Goal: Task Accomplishment & Management: Manage account settings

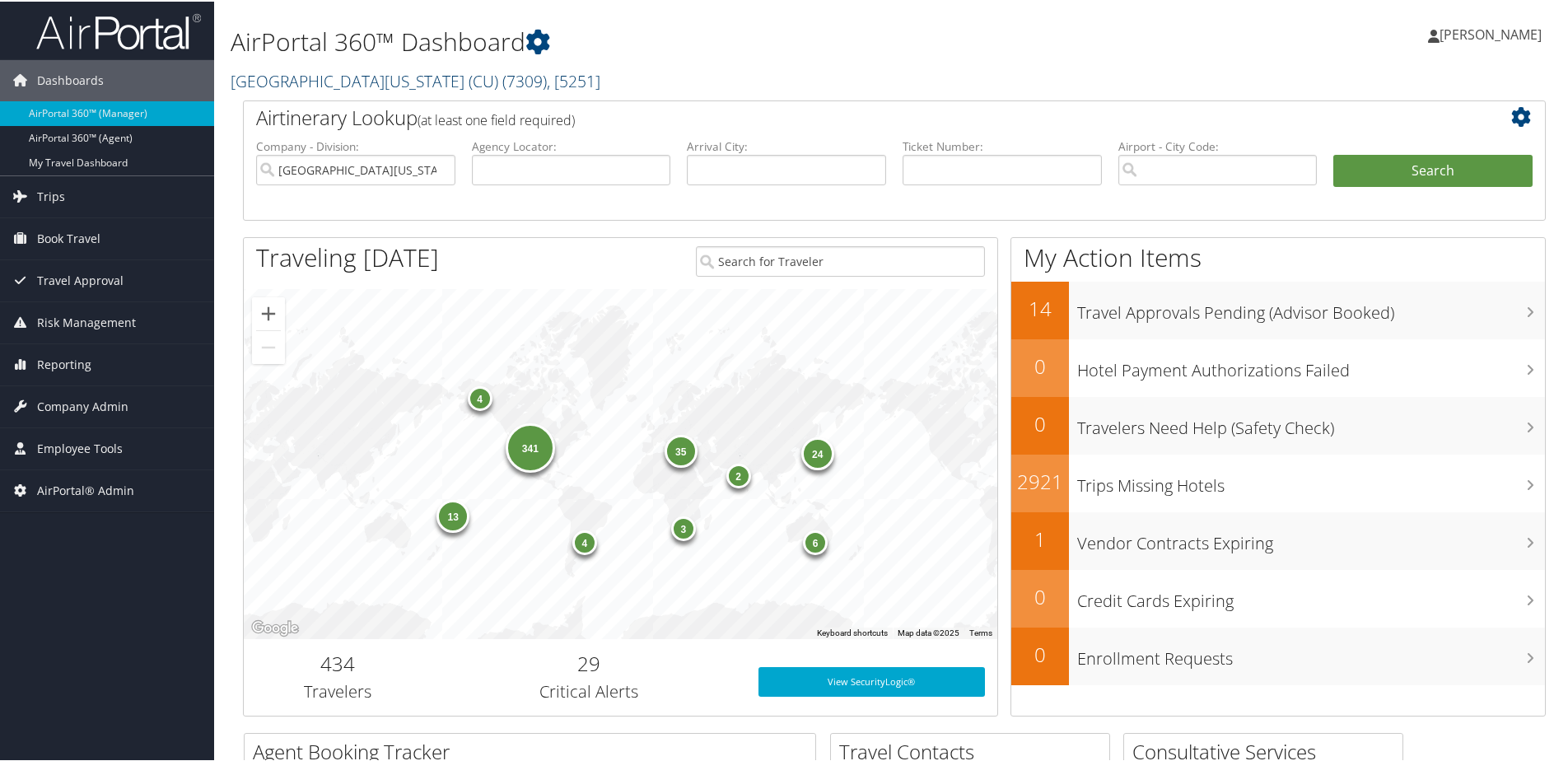
click at [276, 77] on link "University of Colorado (CU) ( 7309 ) , [ 5251 ]" at bounding box center [415, 79] width 370 height 22
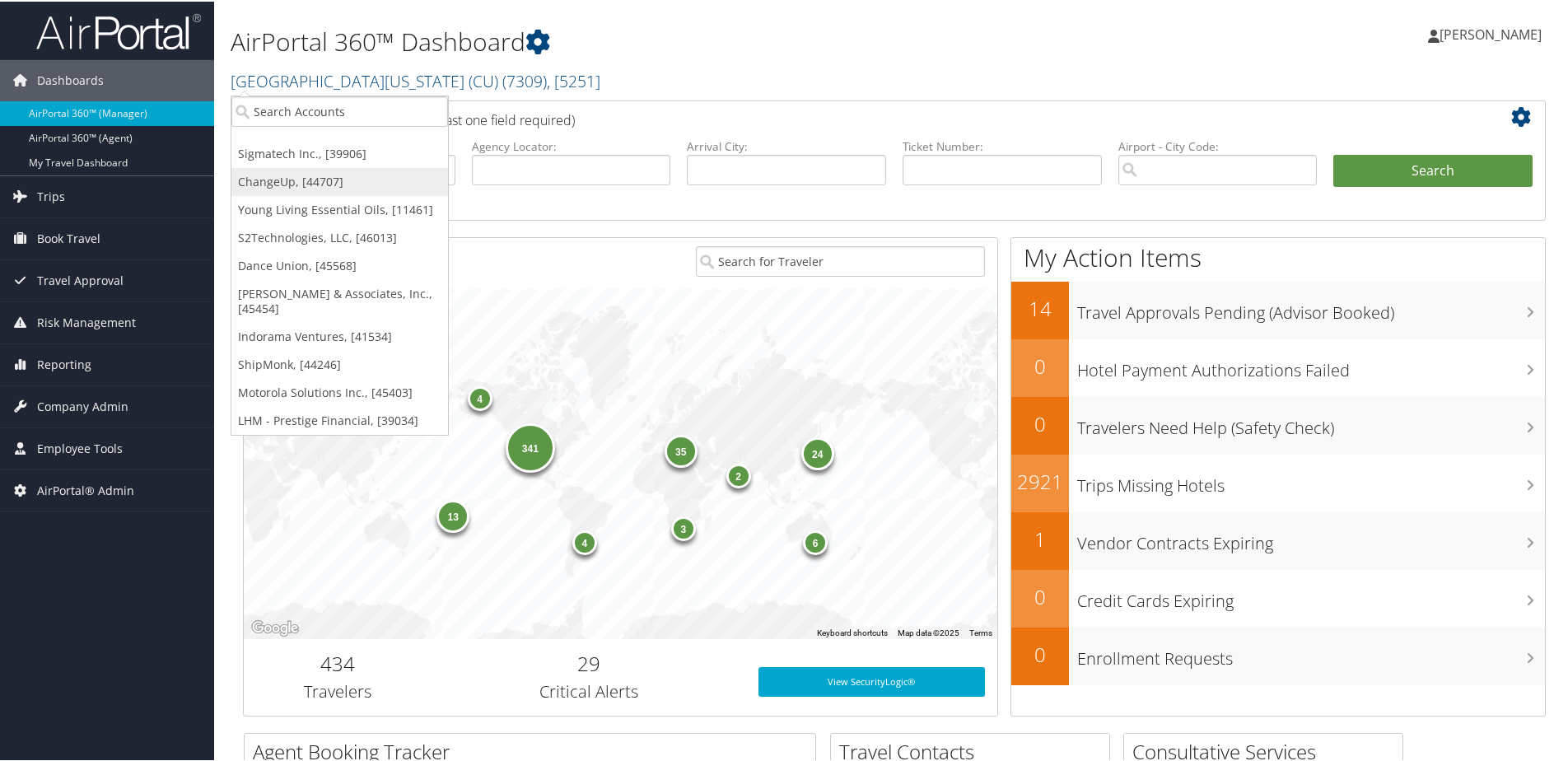
click at [266, 182] on link "ChangeUp, [44707]" at bounding box center [339, 180] width 217 height 28
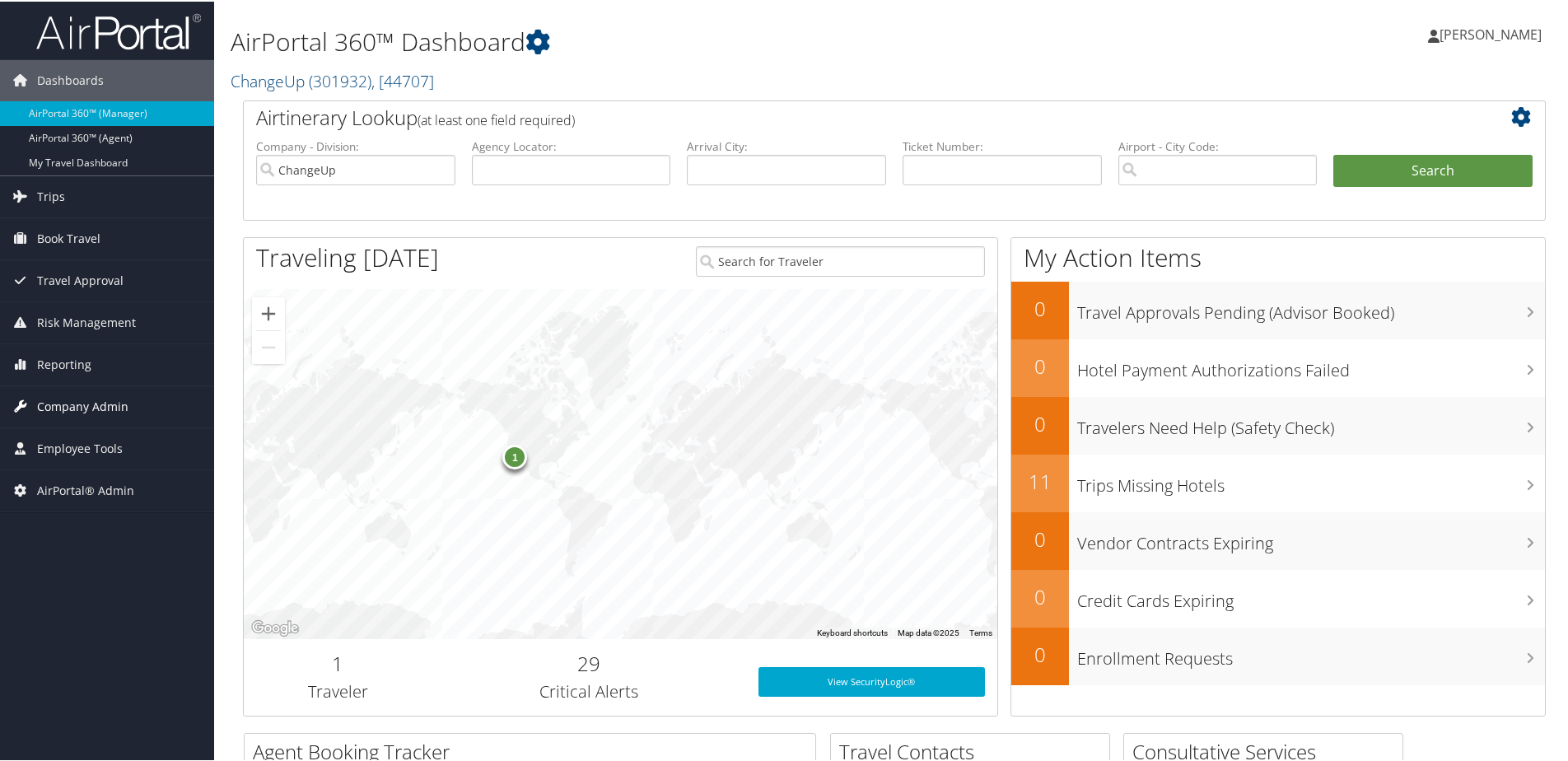
click at [82, 404] on span "Company Admin" at bounding box center [82, 405] width 91 height 41
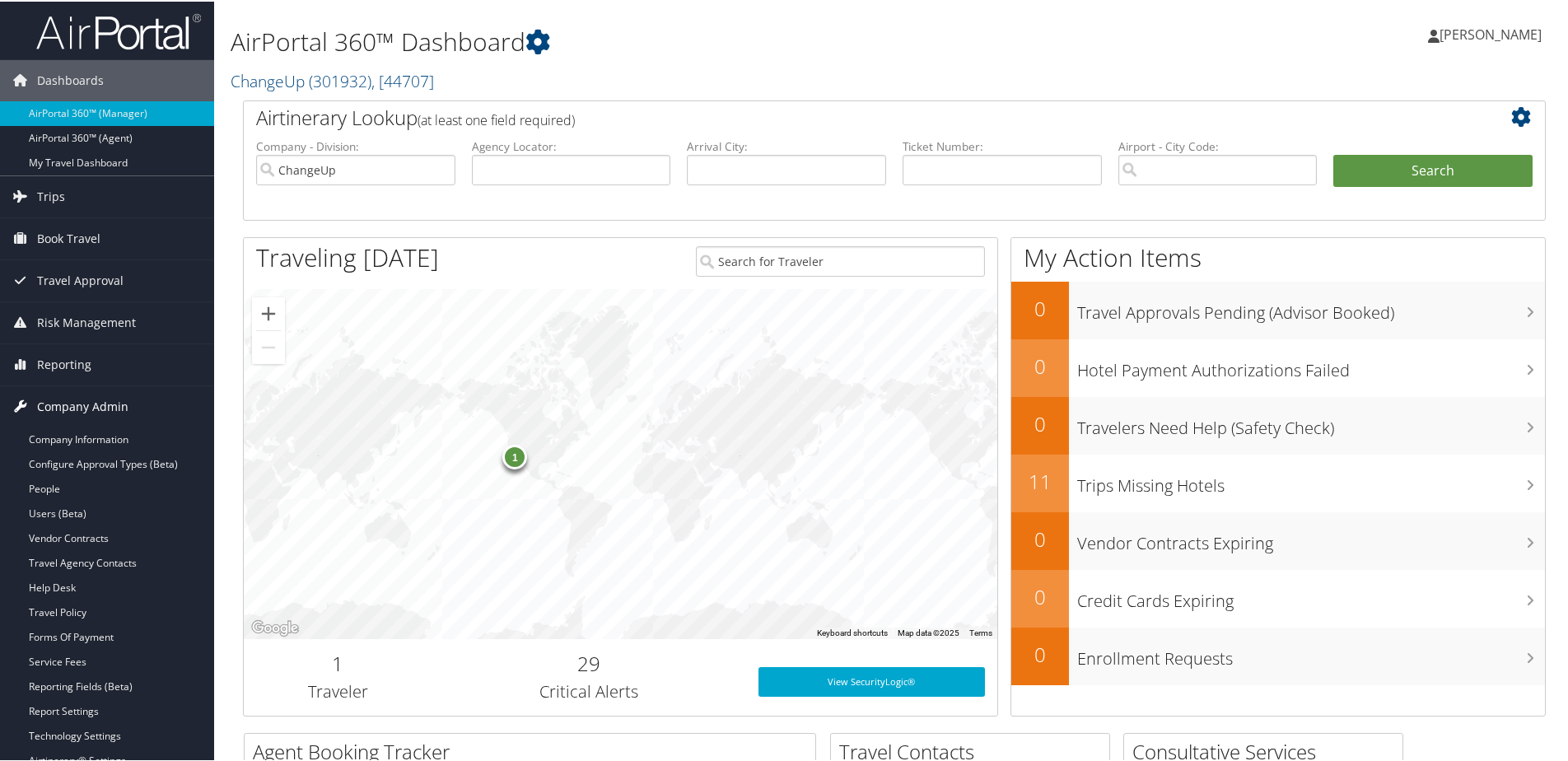
click at [73, 396] on span "Company Admin" at bounding box center [82, 405] width 91 height 41
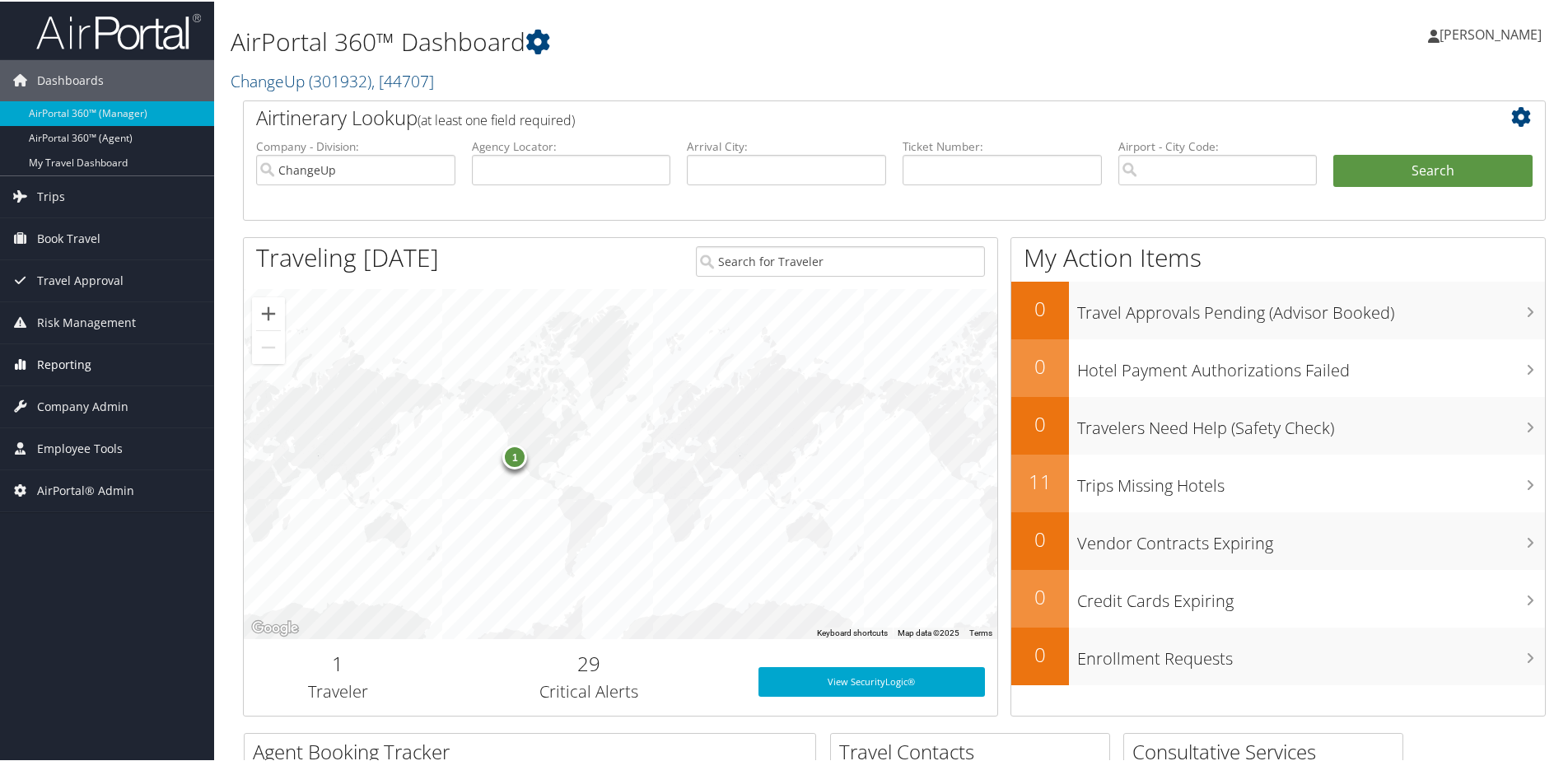
click at [60, 371] on span "Reporting" at bounding box center [64, 363] width 54 height 41
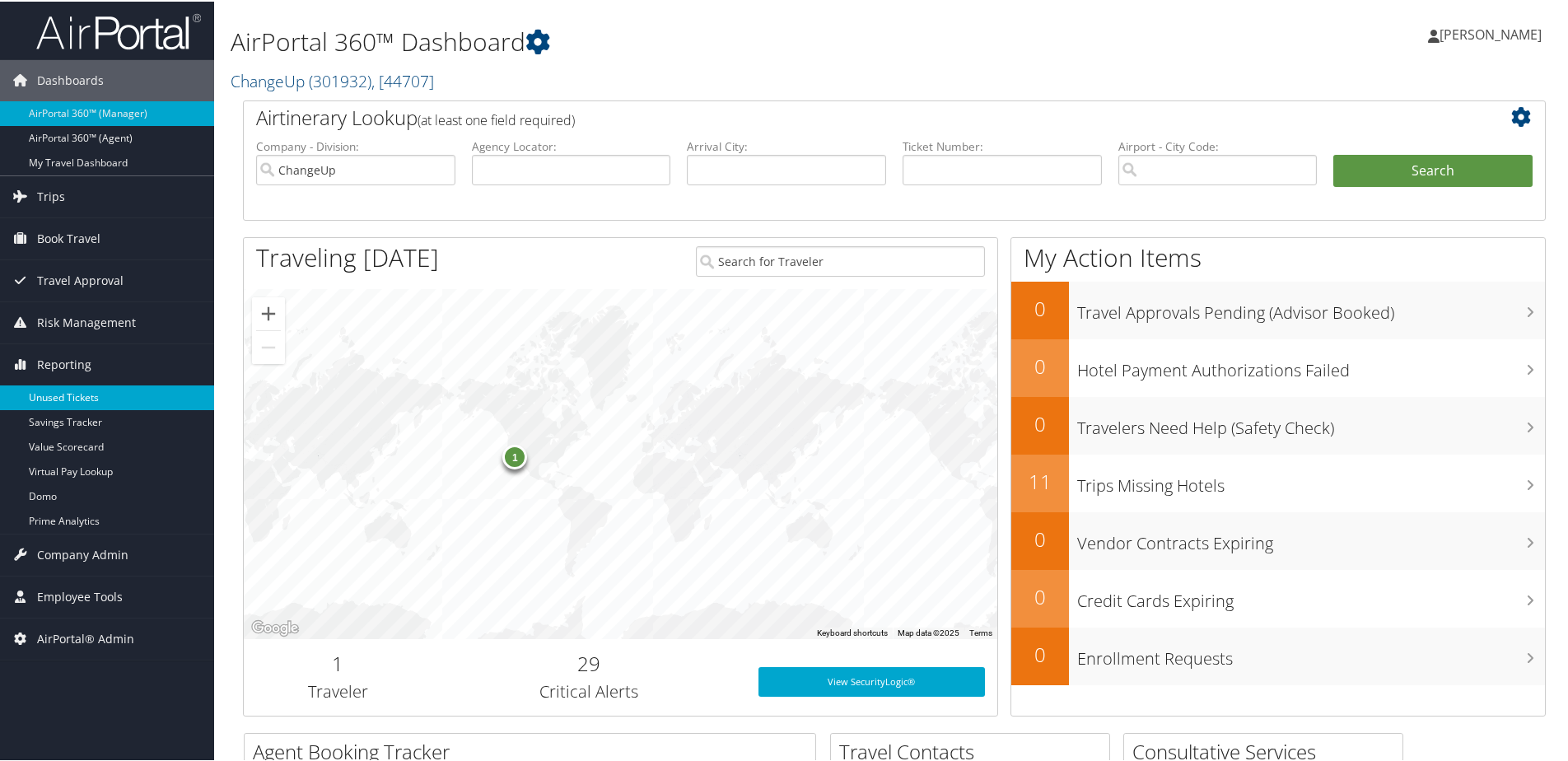
click at [53, 395] on link "Unused Tickets" at bounding box center [107, 396] width 214 height 25
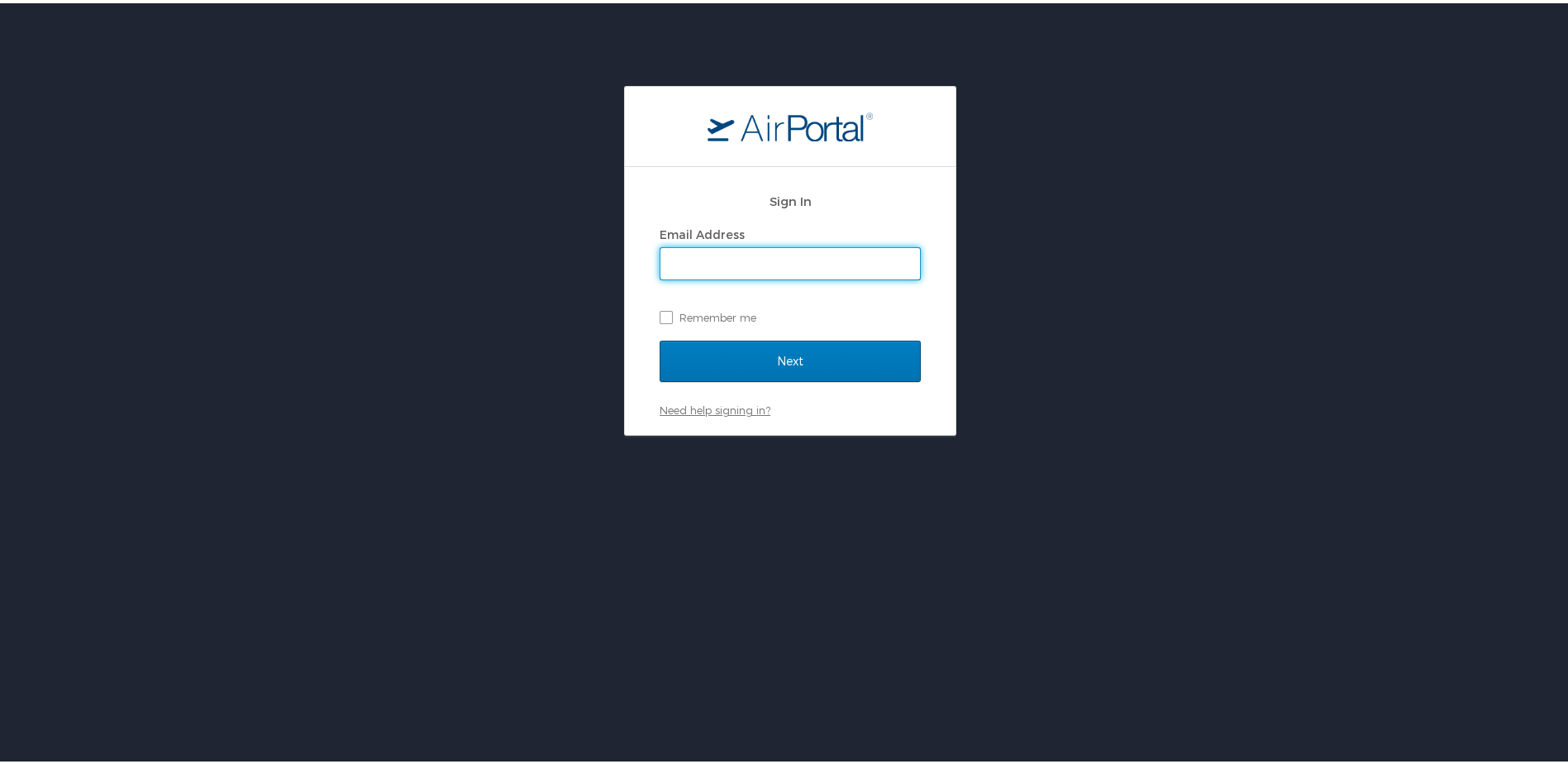
type input "shannon.brooks@cbtravel.com"
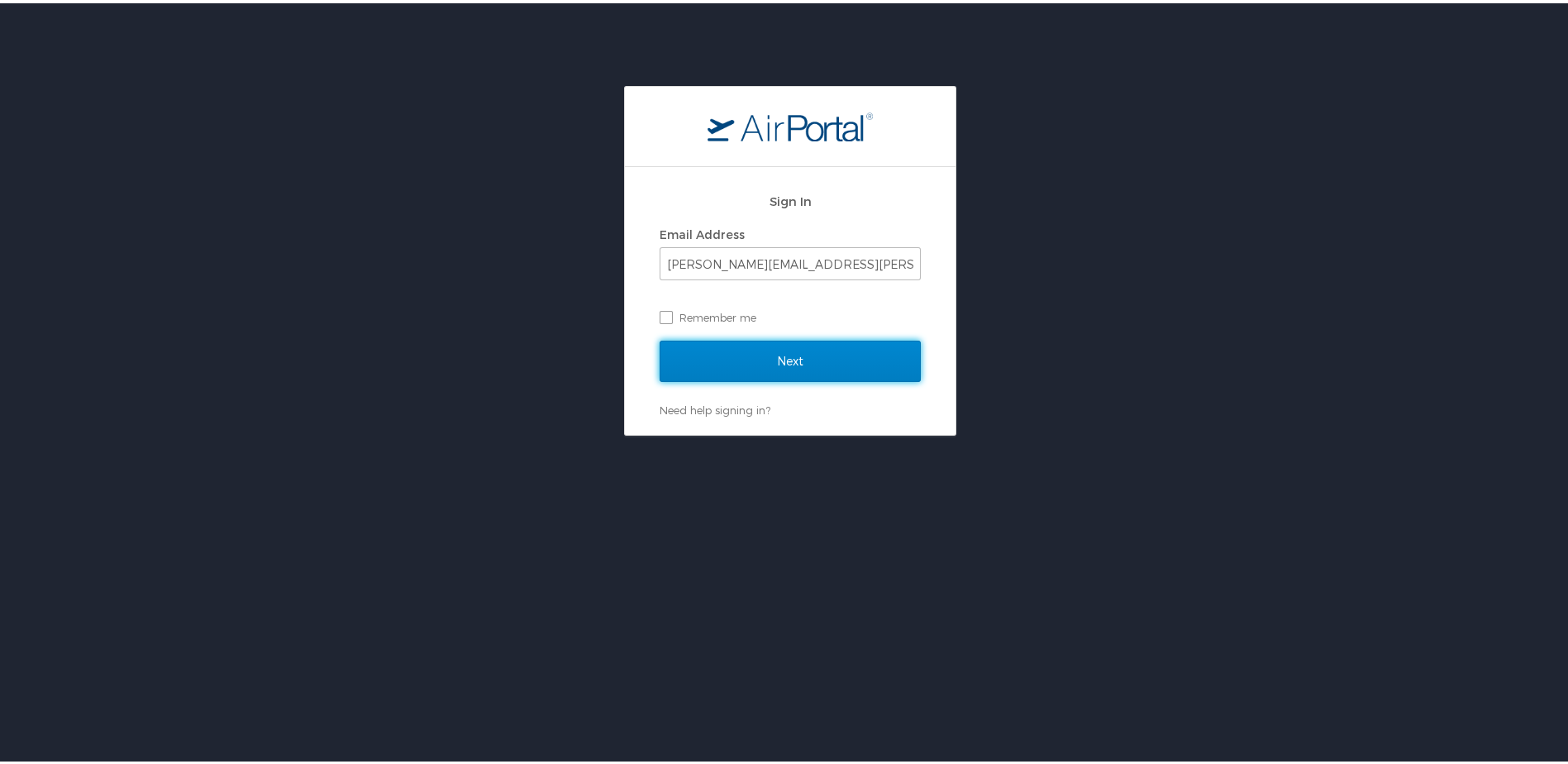
click at [731, 351] on input "Next" at bounding box center [790, 358] width 261 height 41
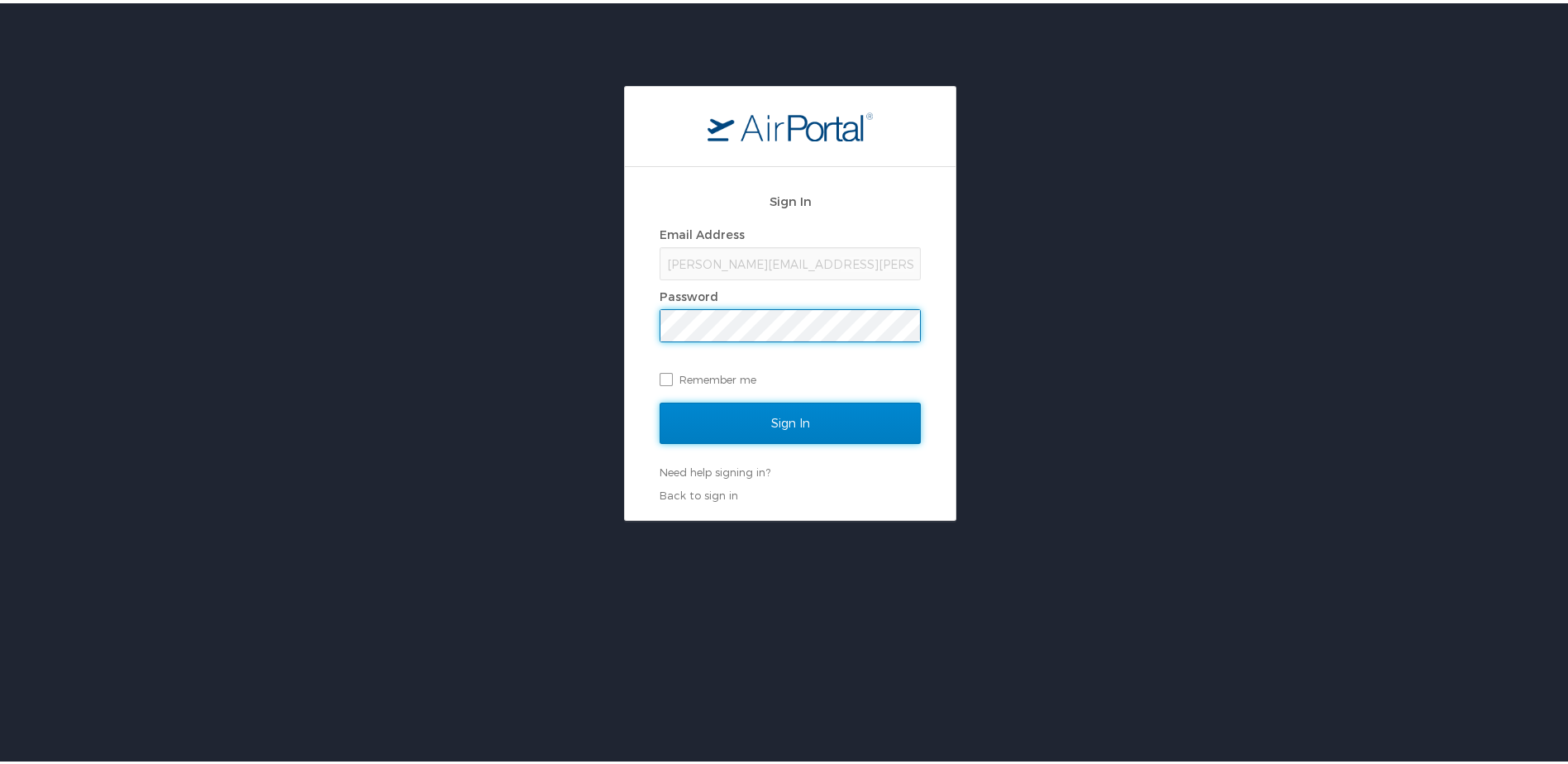
click at [736, 430] on input "Sign In" at bounding box center [790, 420] width 261 height 41
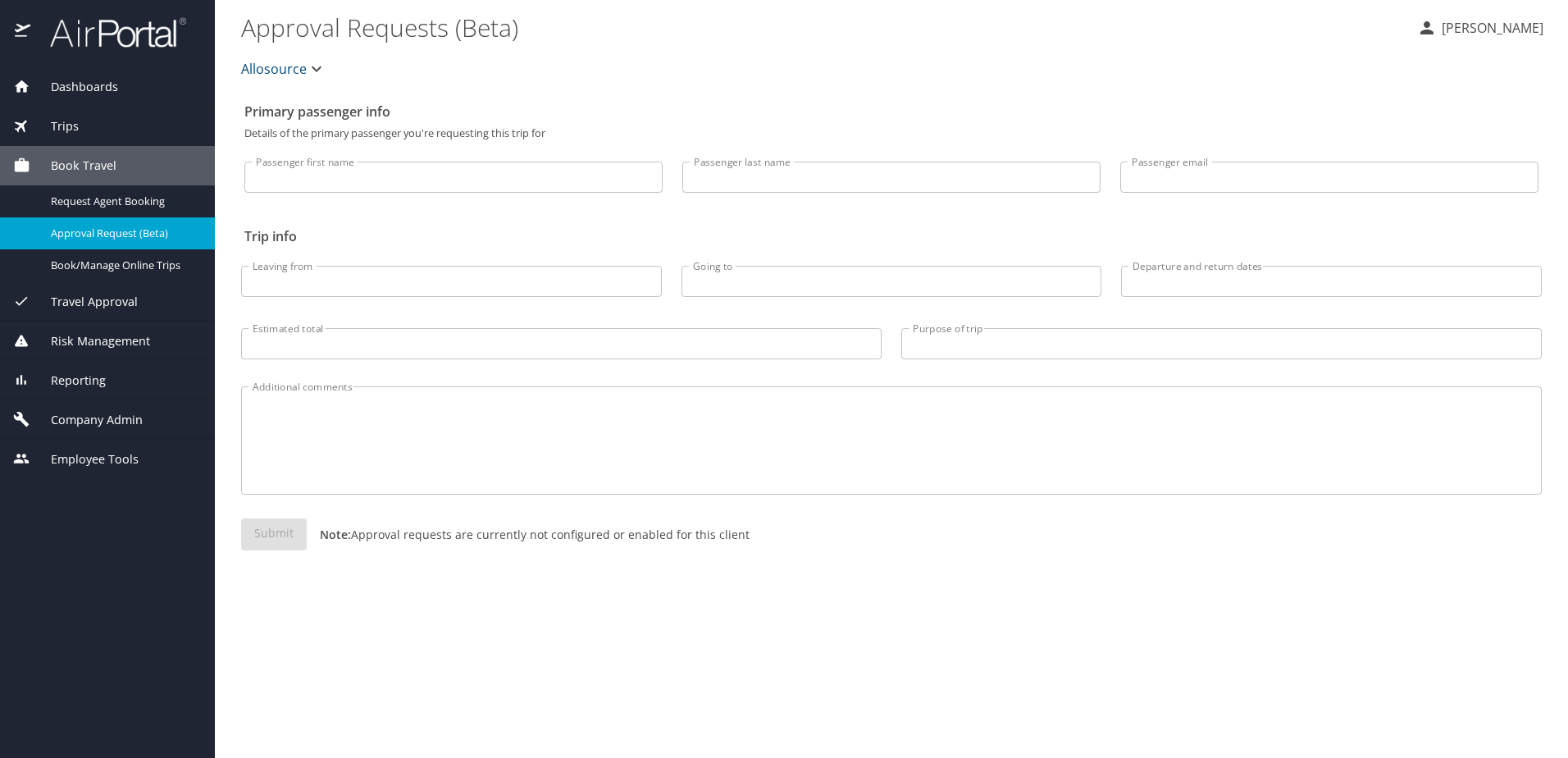
click at [66, 372] on span "Reporting" at bounding box center [68, 381] width 75 height 18
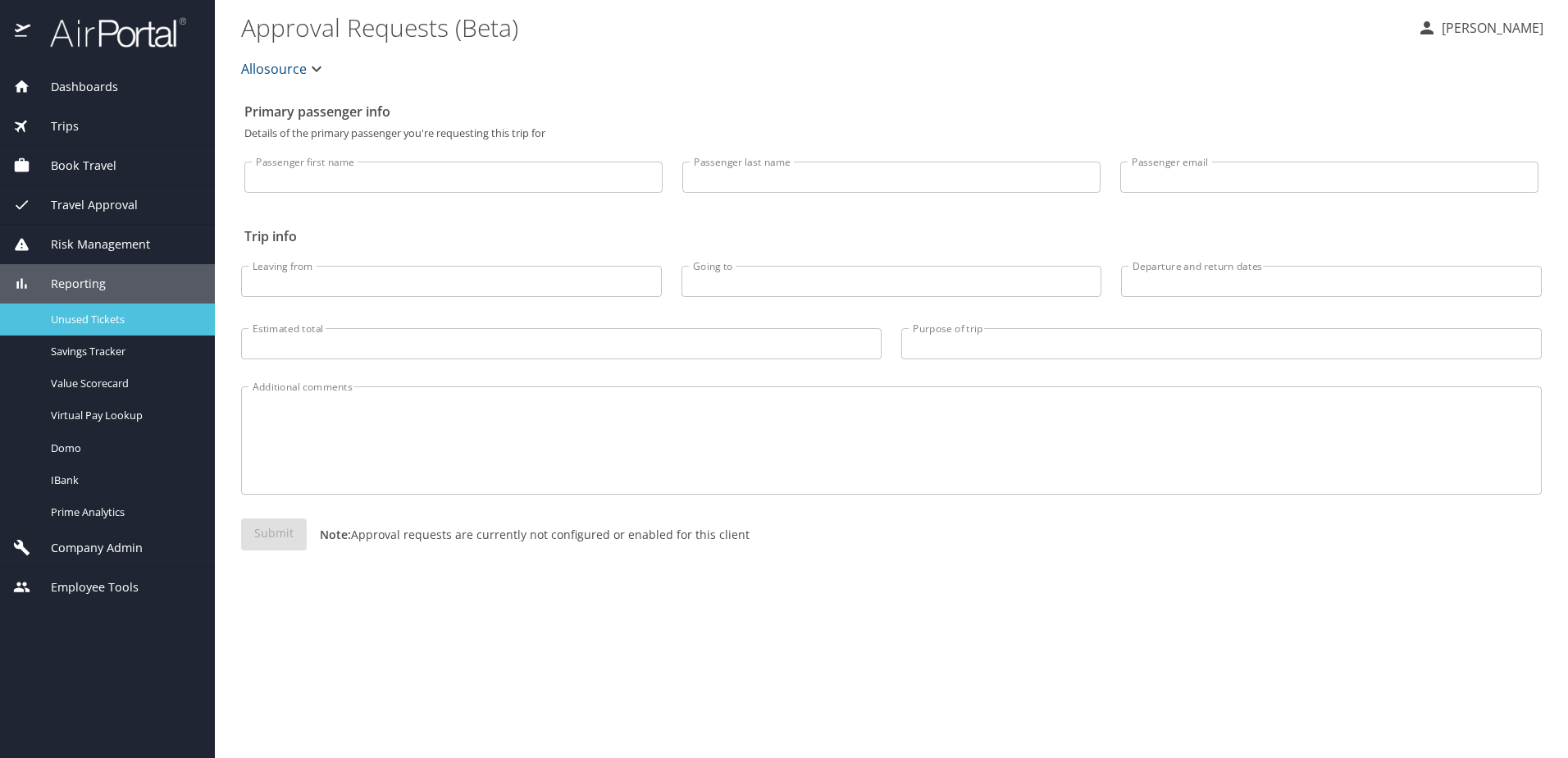
click at [66, 321] on span "Unused Tickets" at bounding box center [123, 319] width 144 height 16
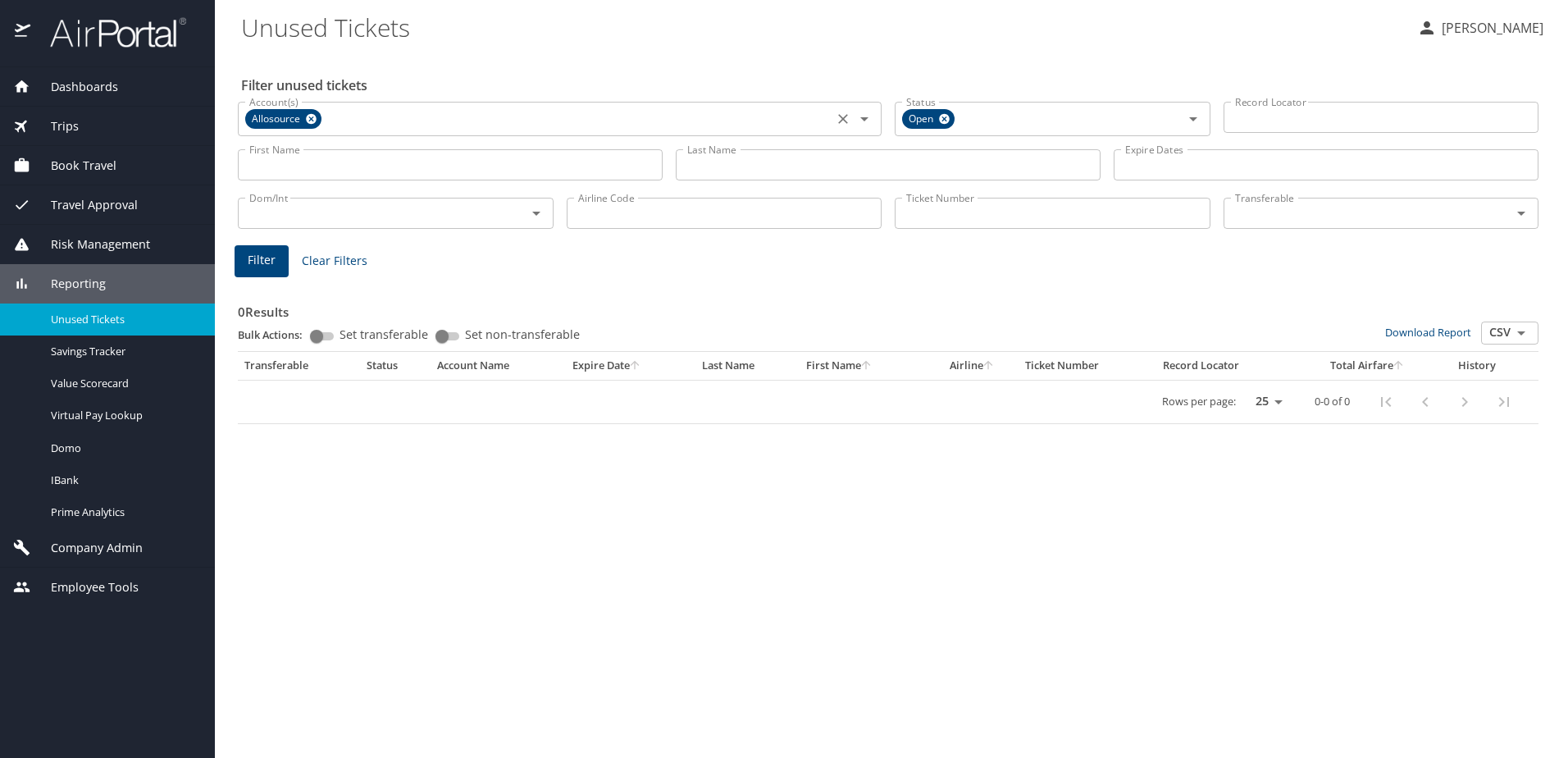
click at [312, 120] on icon at bounding box center [311, 119] width 12 height 18
click at [312, 120] on input "Account(s)" at bounding box center [536, 117] width 586 height 21
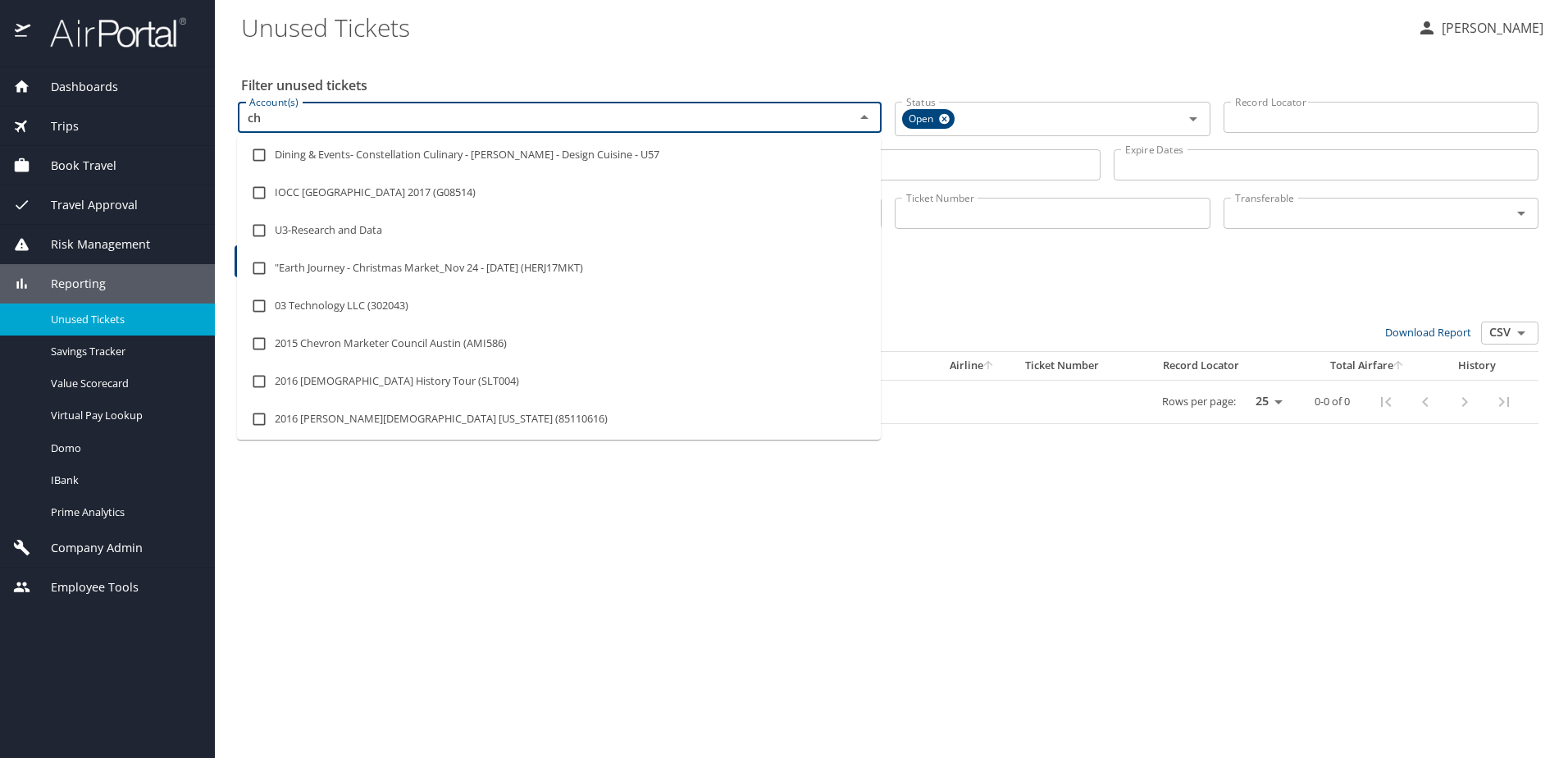
type input "c"
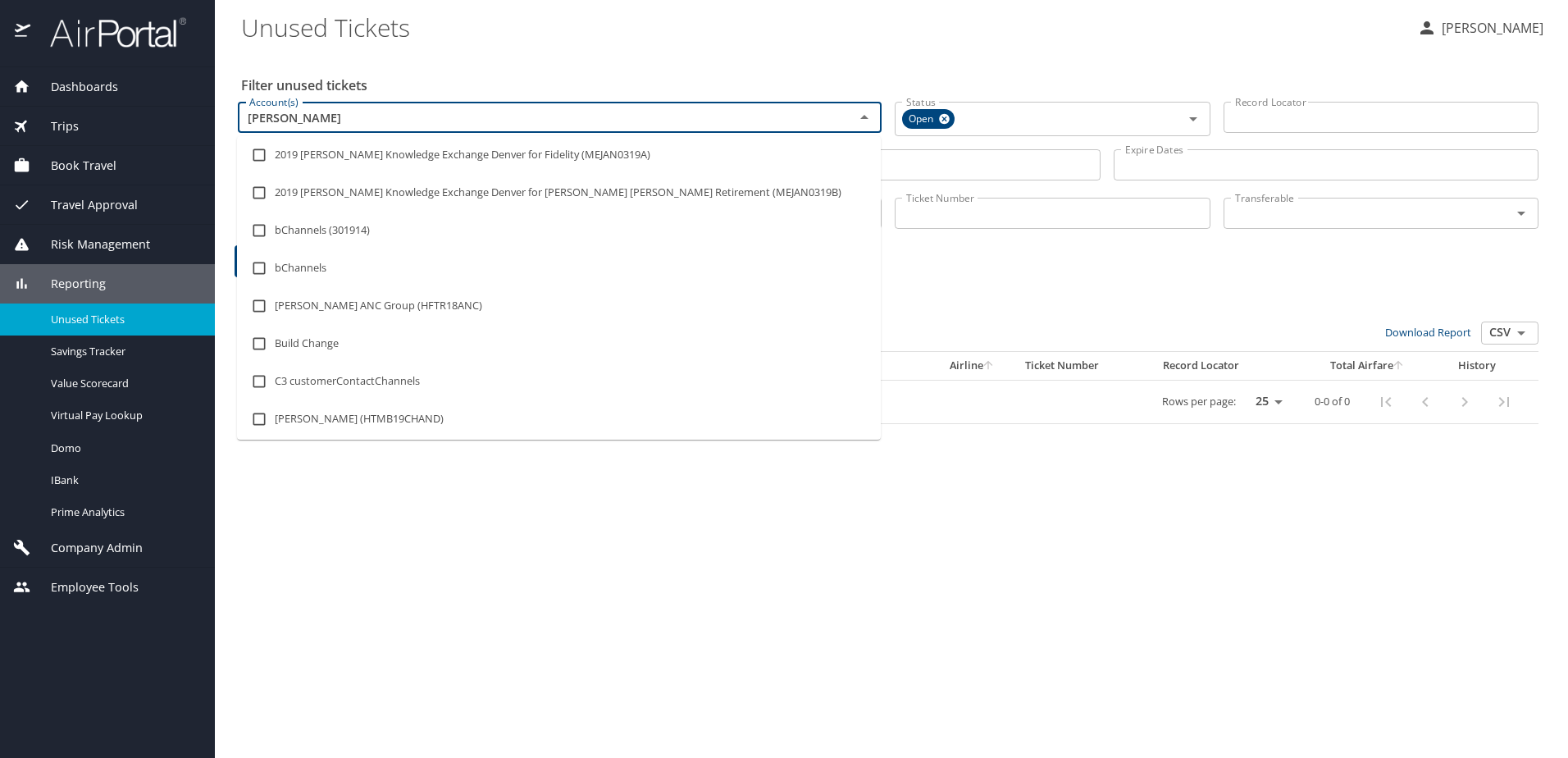
type input "Chang"
click at [262, 269] on input "checkbox" at bounding box center [259, 268] width 31 height 31
checkbox input "true"
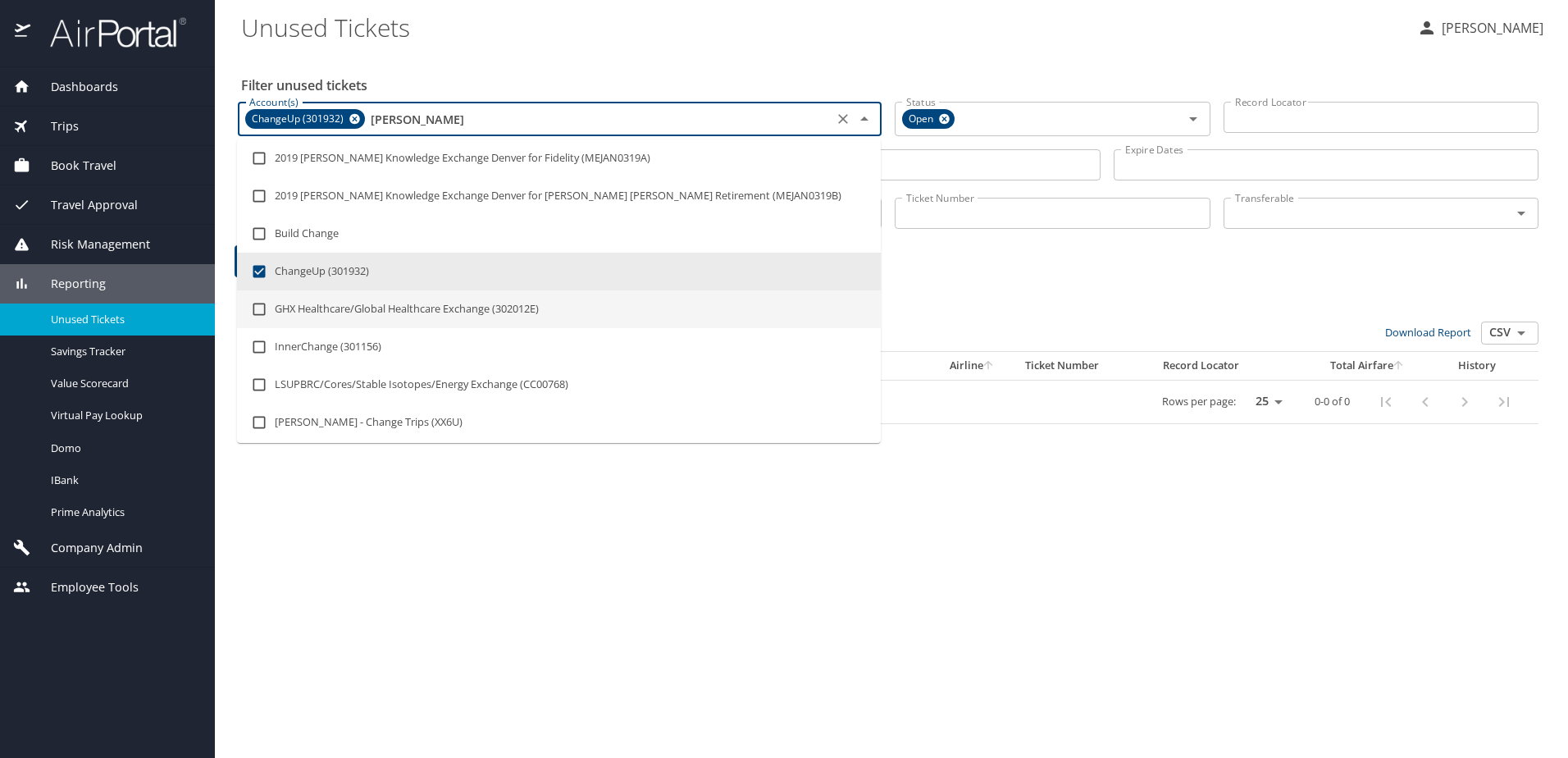
type input "Chang"
drag, startPoint x: 961, startPoint y: 280, endPoint x: 955, endPoint y: 273, distance: 9.2
click at [961, 279] on div "0 Results Bulk Actions: Set transferable Set non-transferable Download Report C…" at bounding box center [888, 349] width 1314 height 163
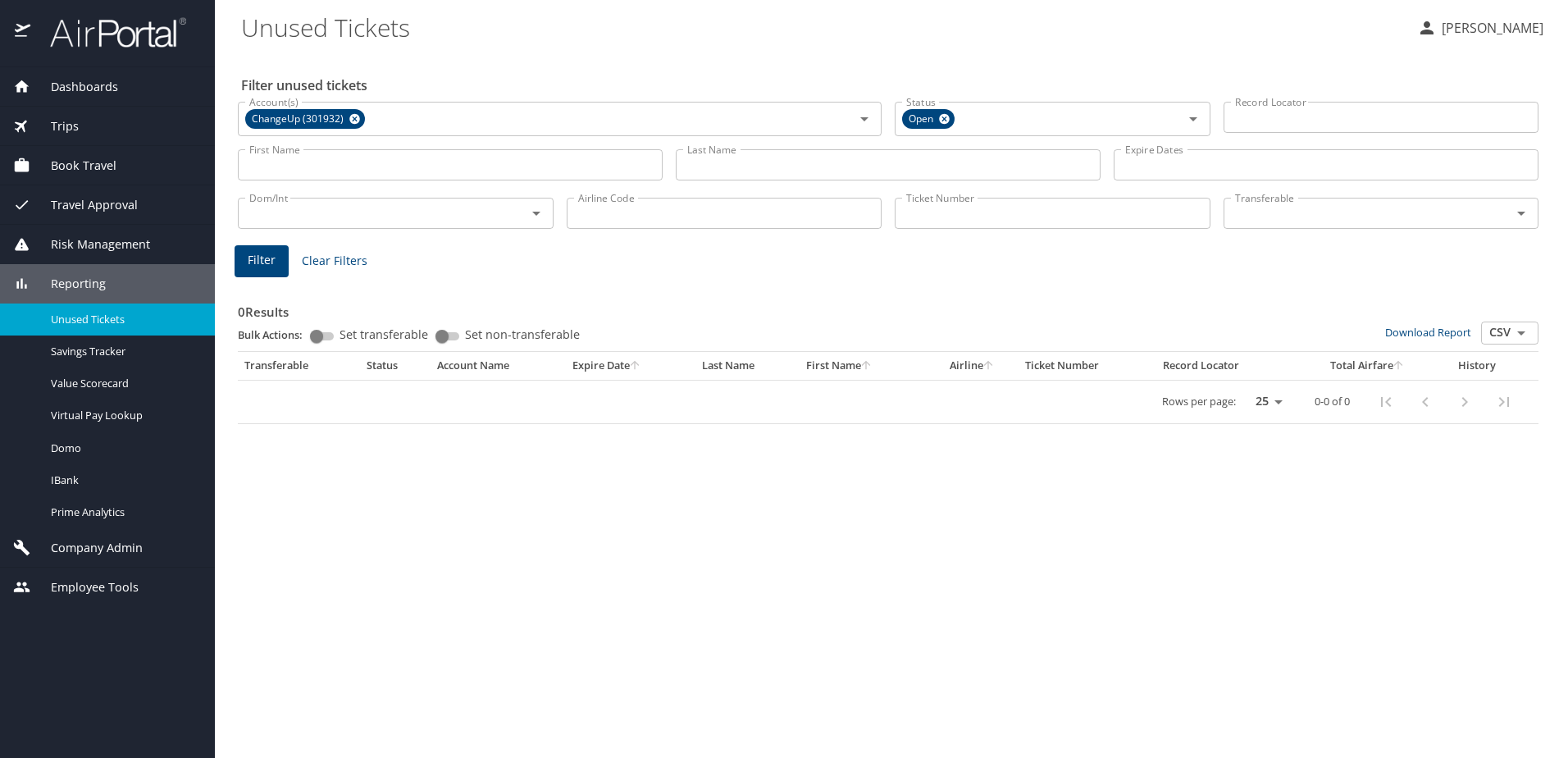
click at [259, 258] on span "Filter" at bounding box center [262, 260] width 28 height 21
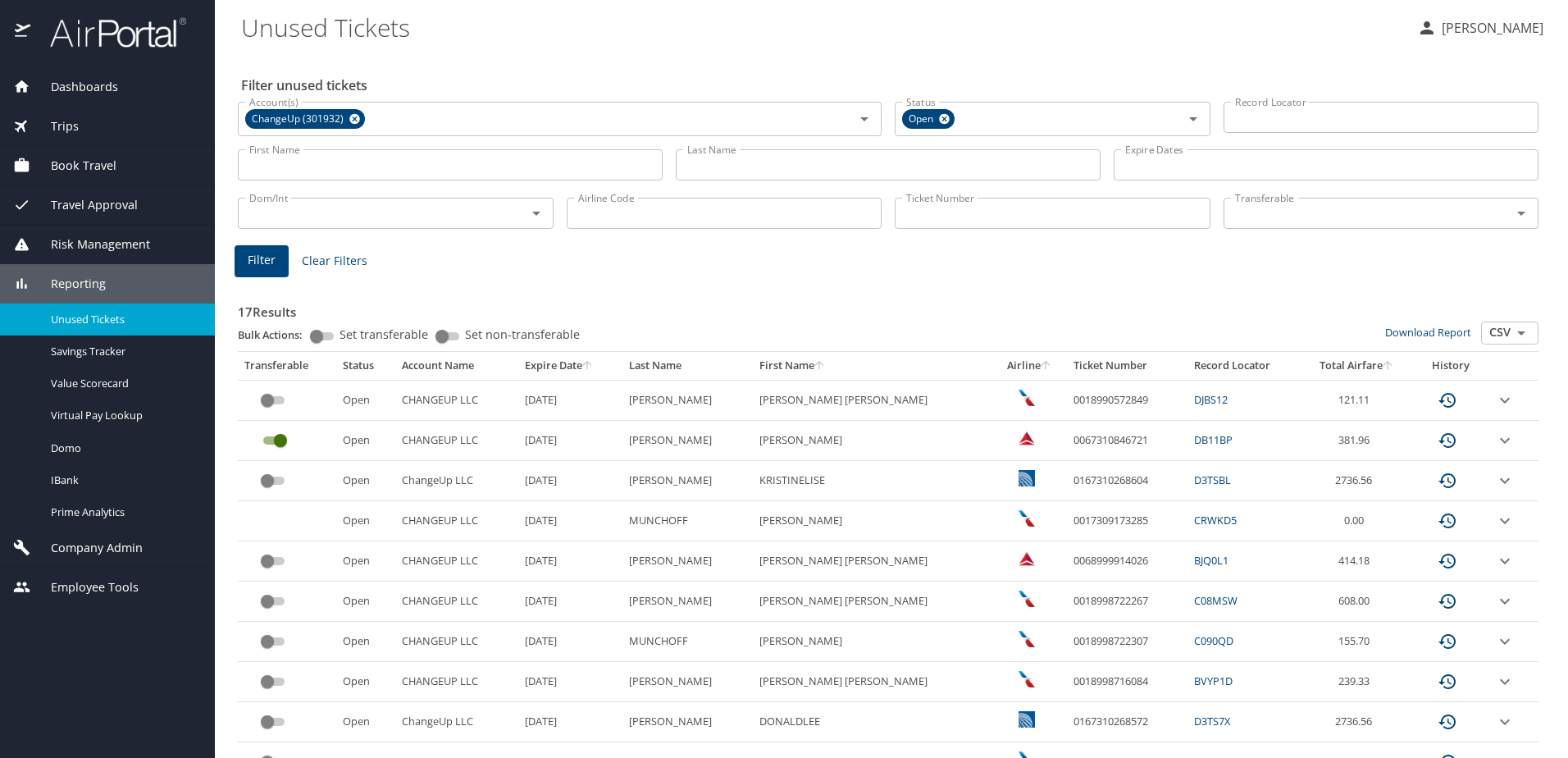
click at [89, 543] on span "Company Admin" at bounding box center [86, 548] width 112 height 18
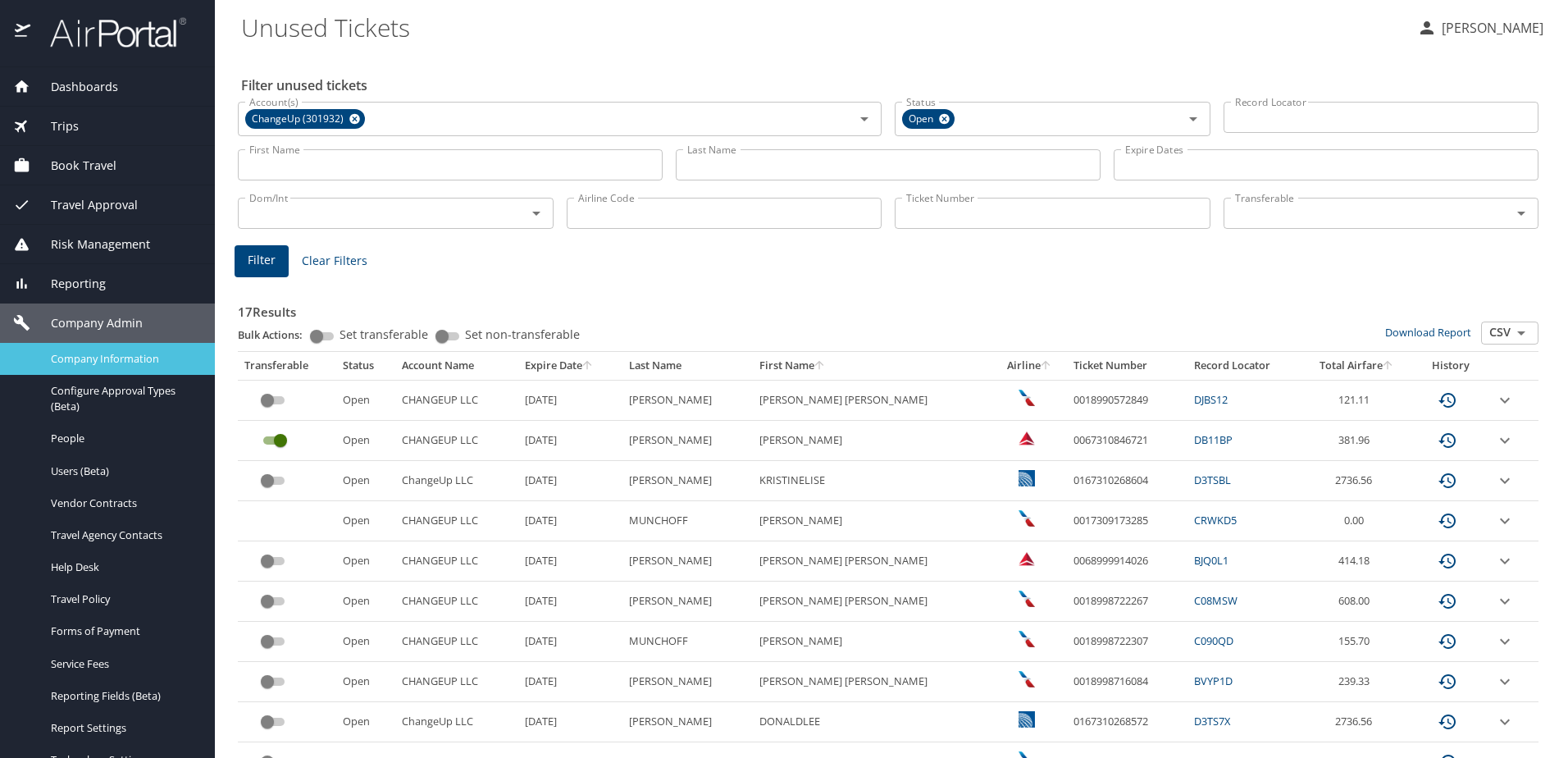
click at [97, 356] on span "Company Information" at bounding box center [123, 358] width 144 height 16
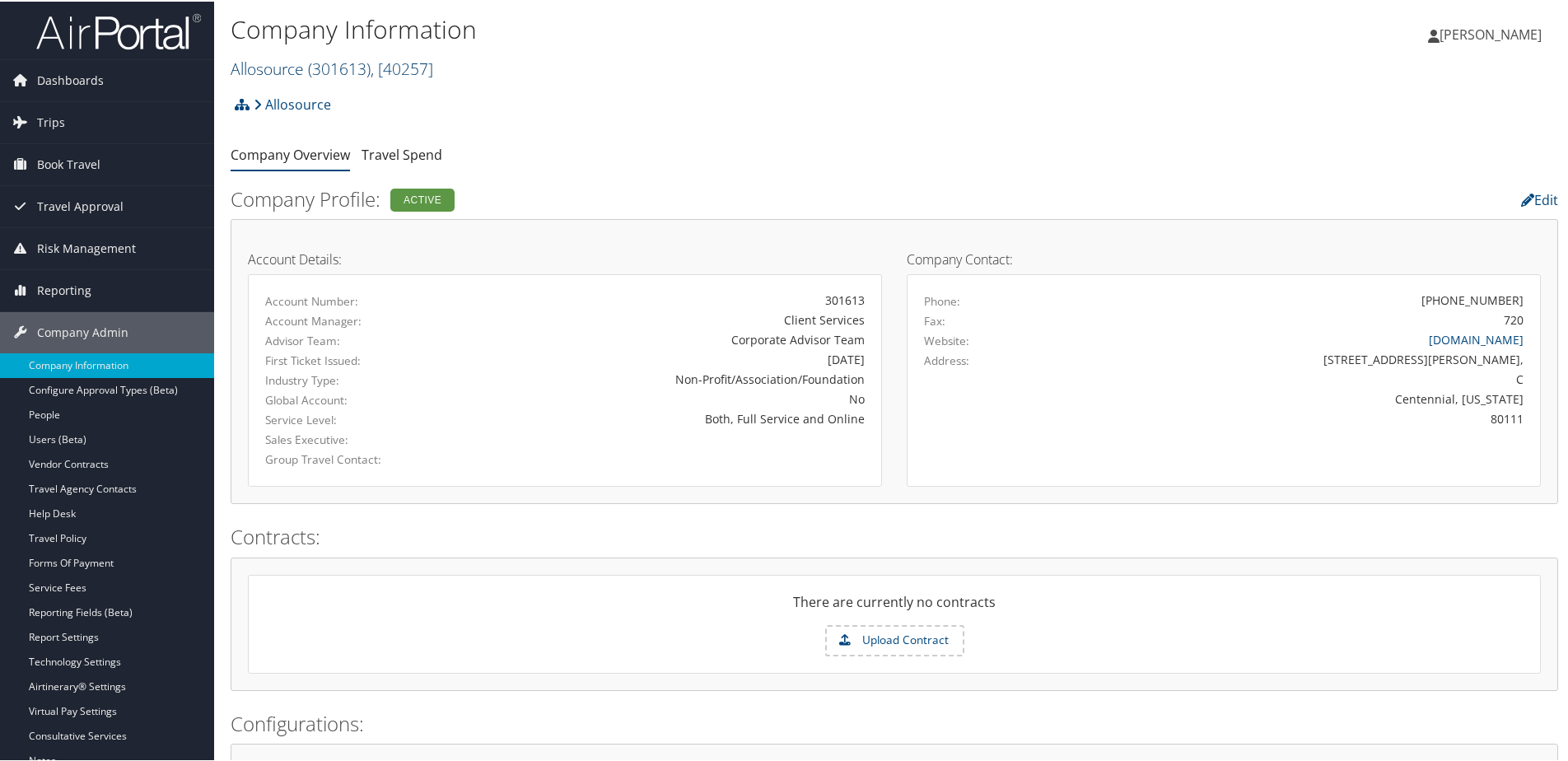
click at [273, 66] on link "Allosource ( 301613 ) , [ 40257 ]" at bounding box center [332, 67] width 203 height 22
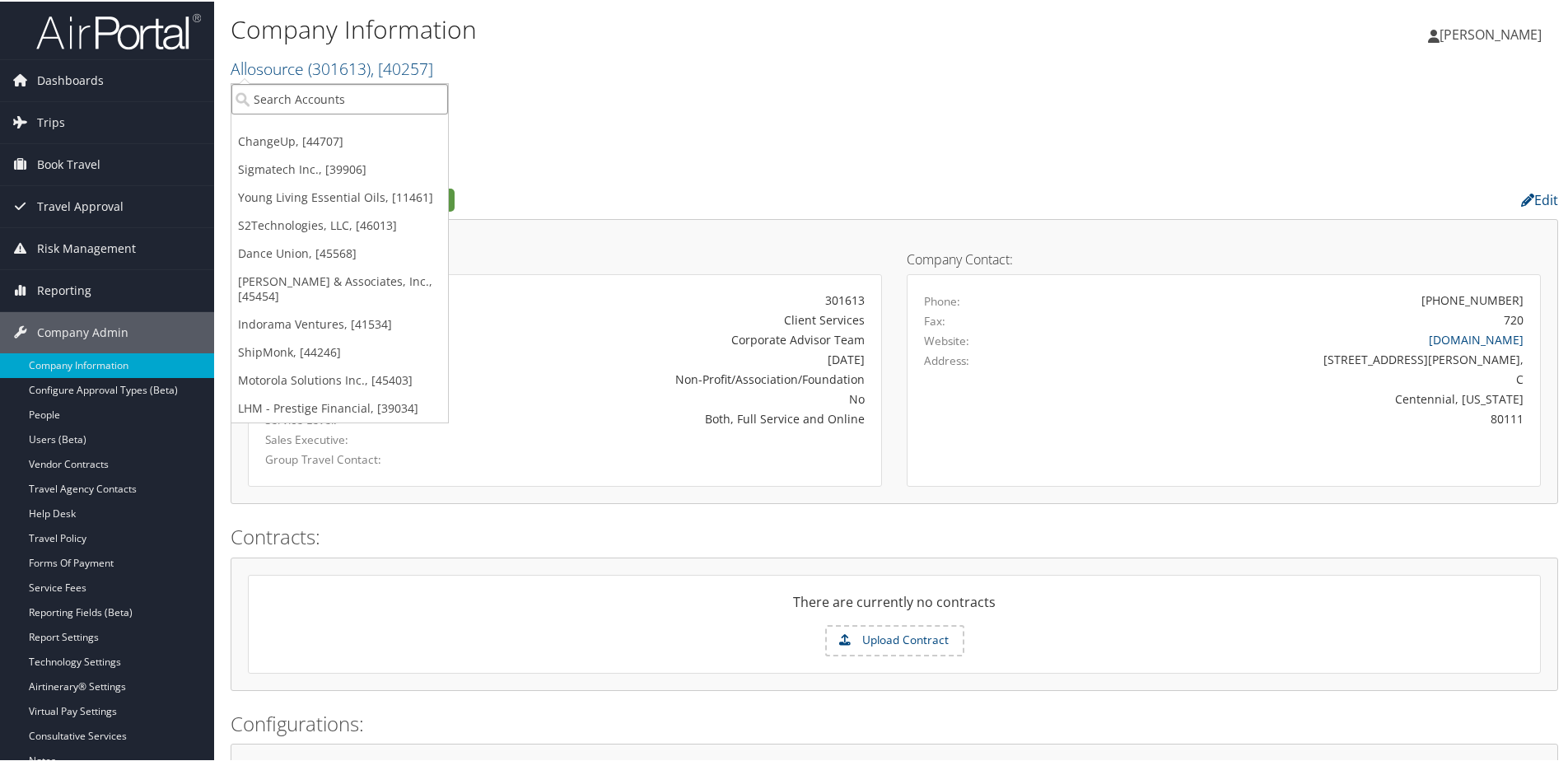
click at [271, 91] on input "search" at bounding box center [339, 97] width 217 height 30
type input "treme"
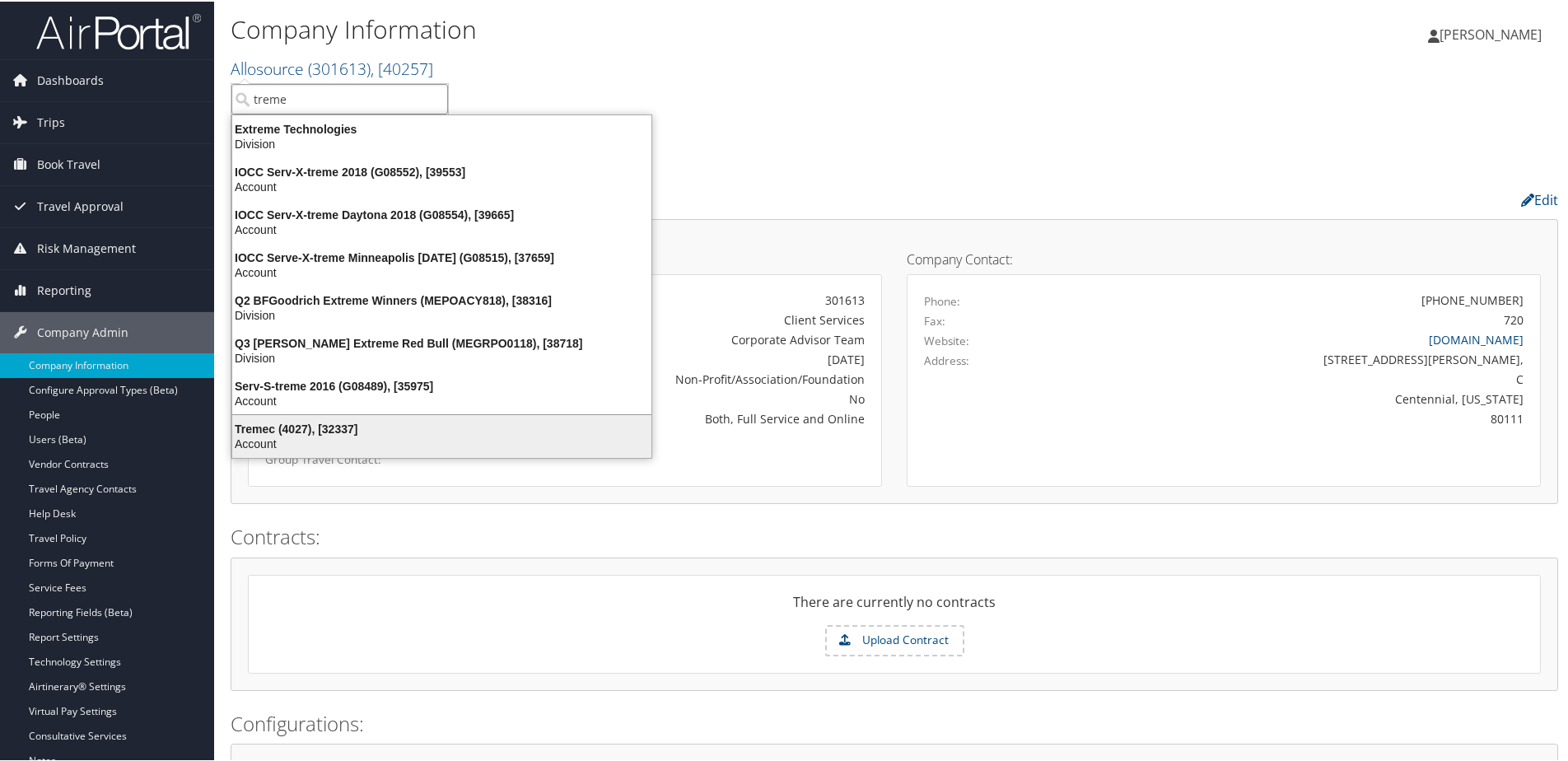
click at [280, 432] on div "Tremec (4027), [32337]" at bounding box center [441, 427] width 439 height 15
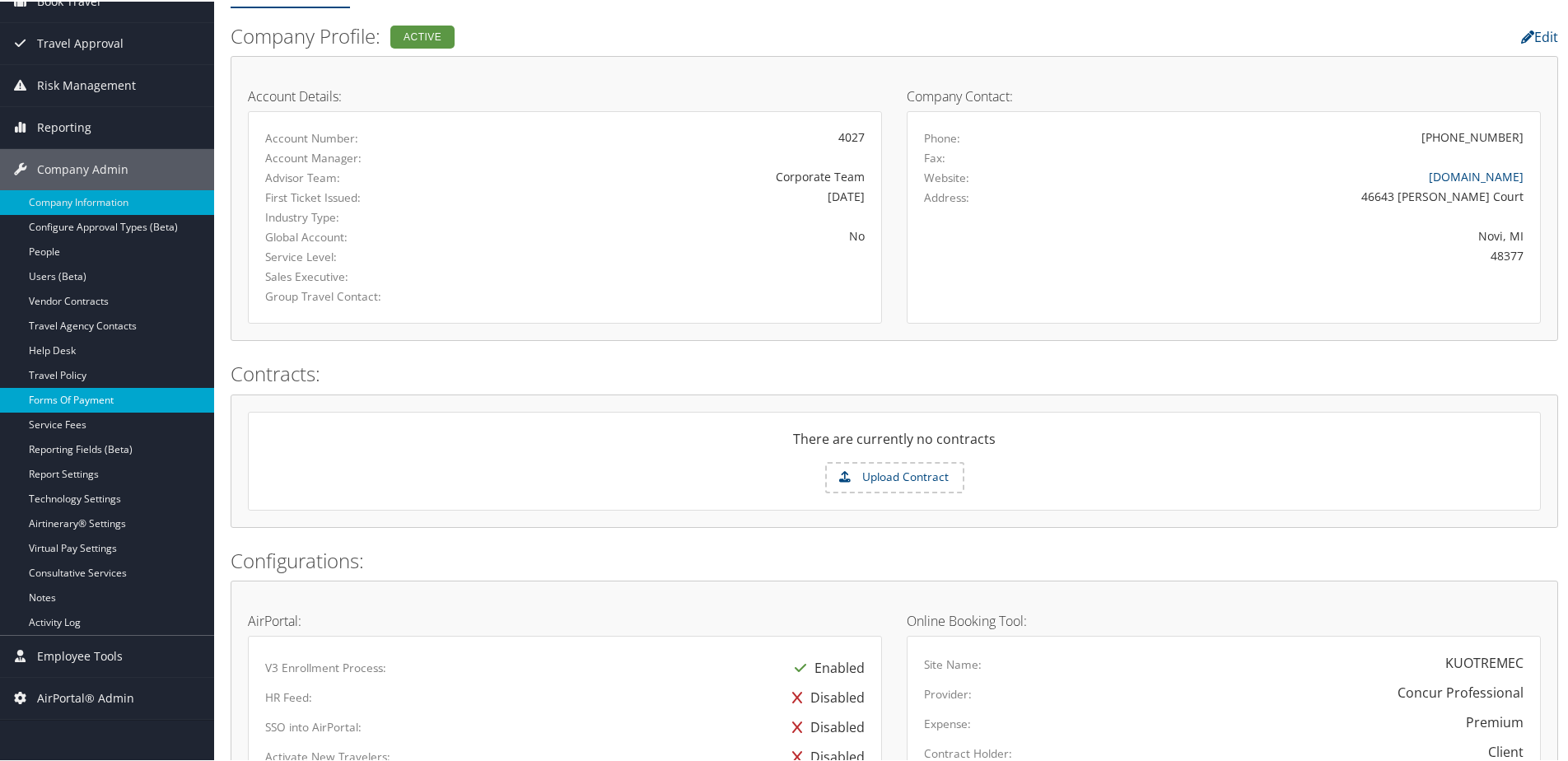
scroll to position [165, 0]
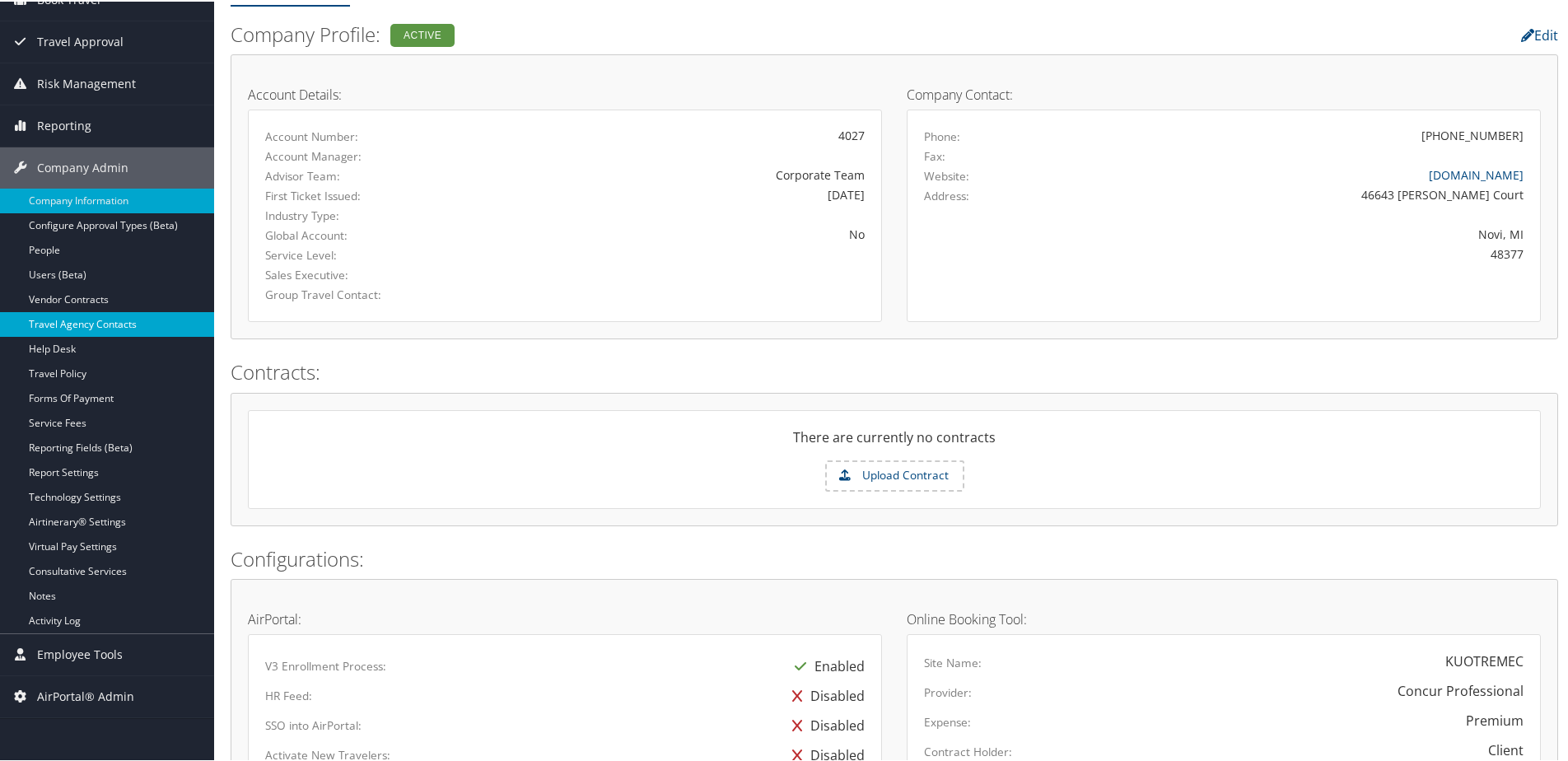
click at [78, 323] on link "Travel Agency Contacts" at bounding box center [107, 323] width 214 height 25
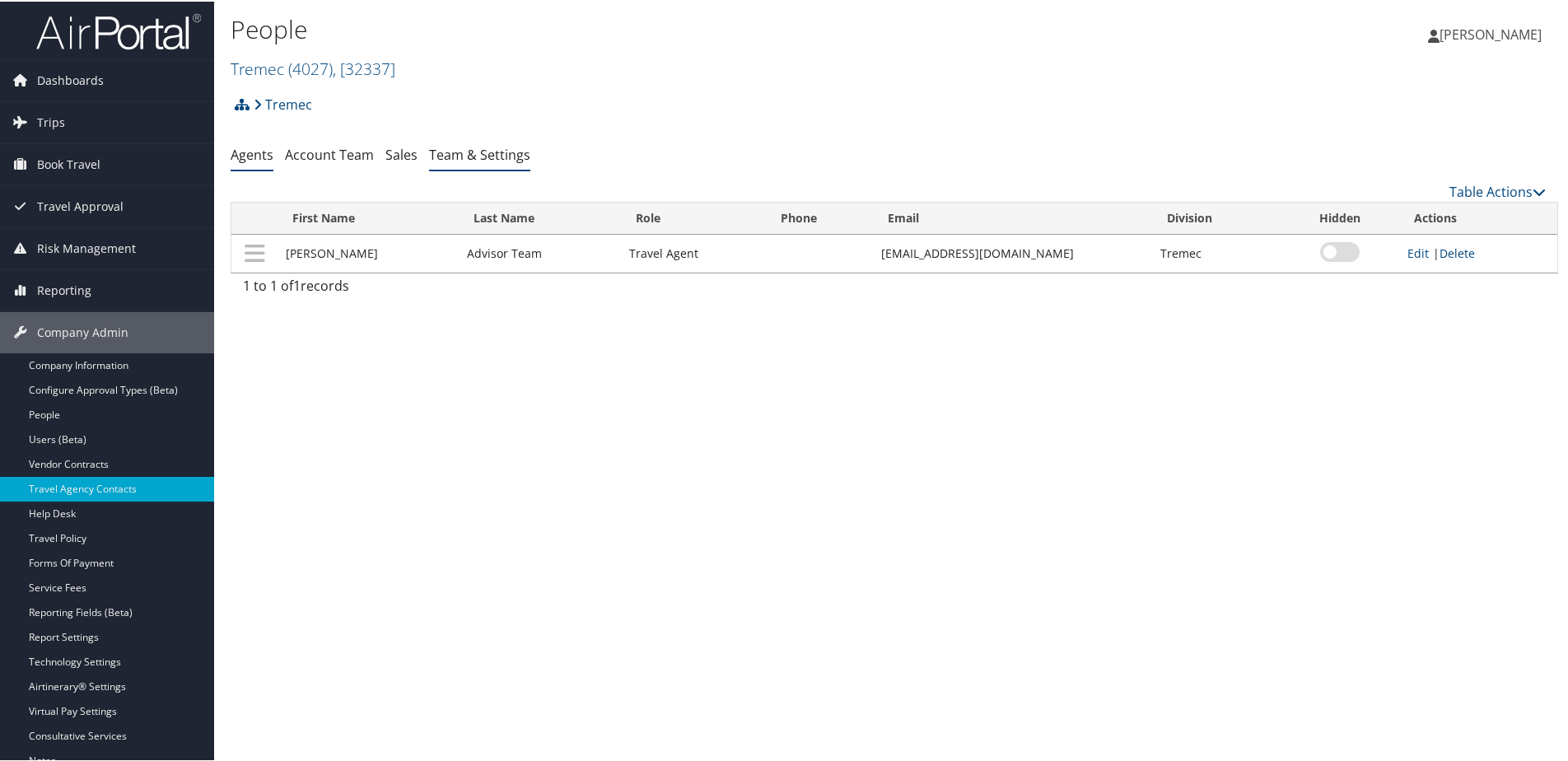
click at [480, 155] on link "Team & Settings" at bounding box center [479, 153] width 101 height 18
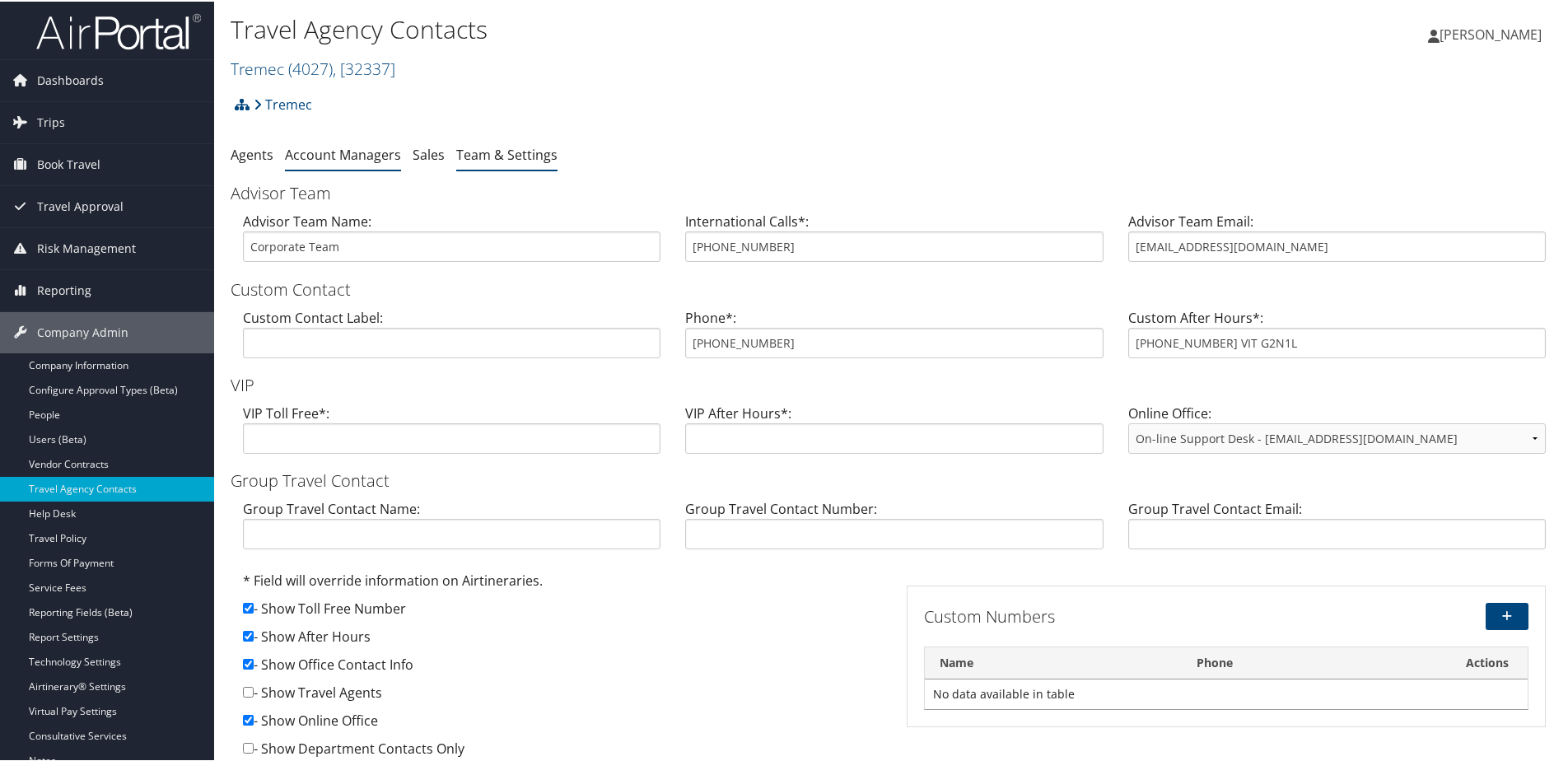
click at [366, 158] on link "Account Managers" at bounding box center [343, 153] width 116 height 18
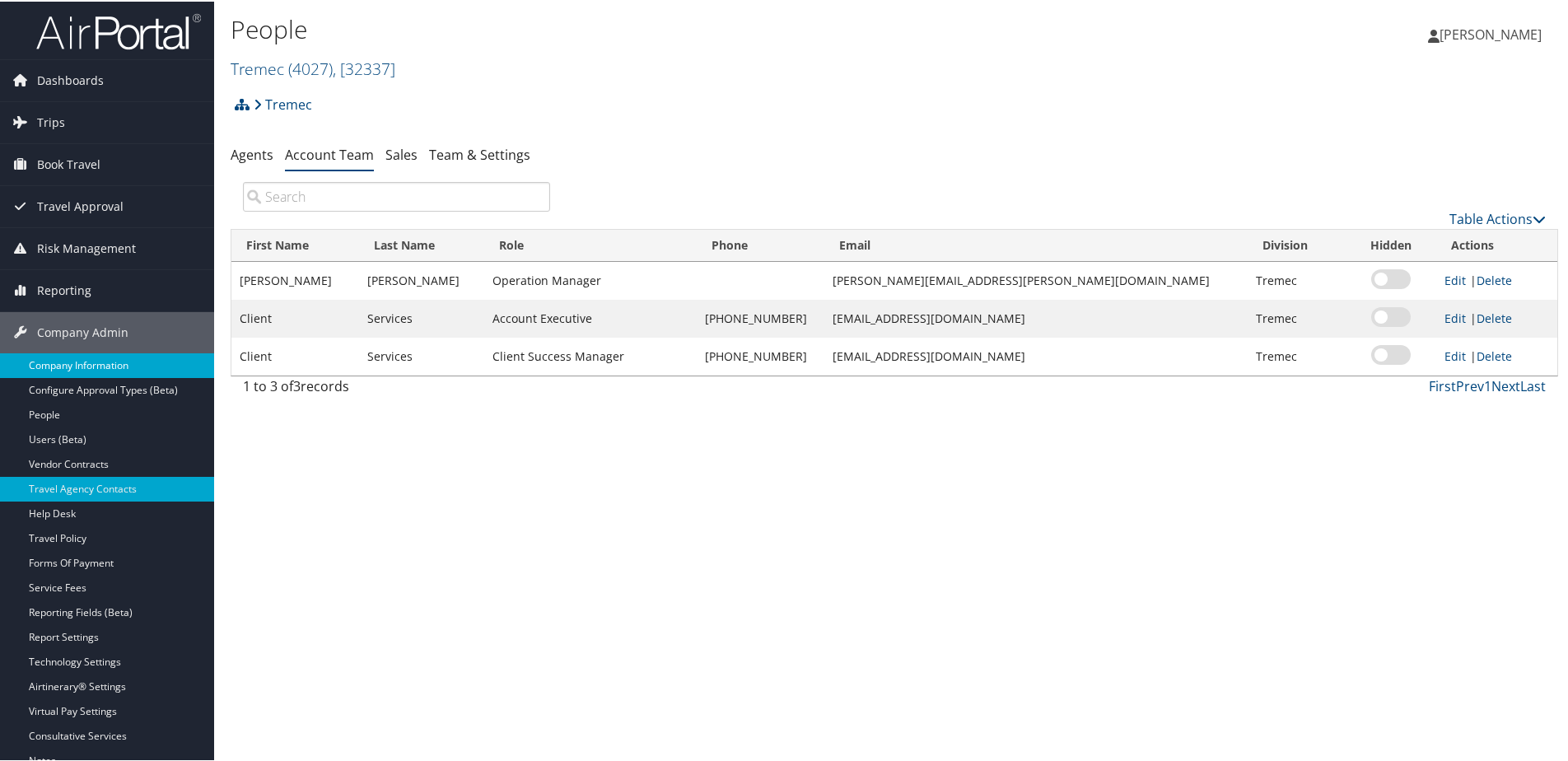
click at [77, 357] on link "Company Information" at bounding box center [107, 364] width 214 height 25
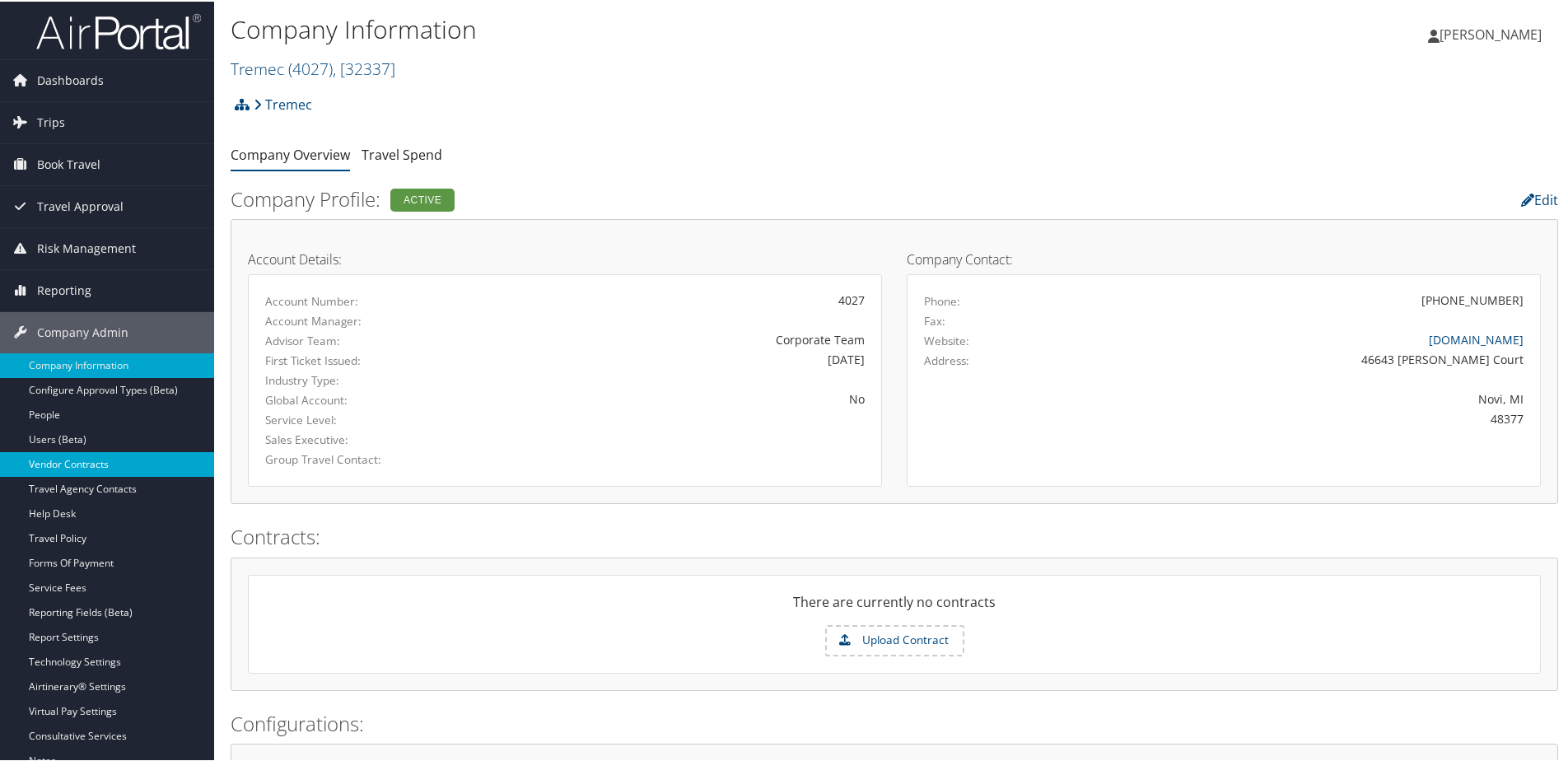
click at [58, 456] on link "Vendor Contracts" at bounding box center [107, 463] width 214 height 25
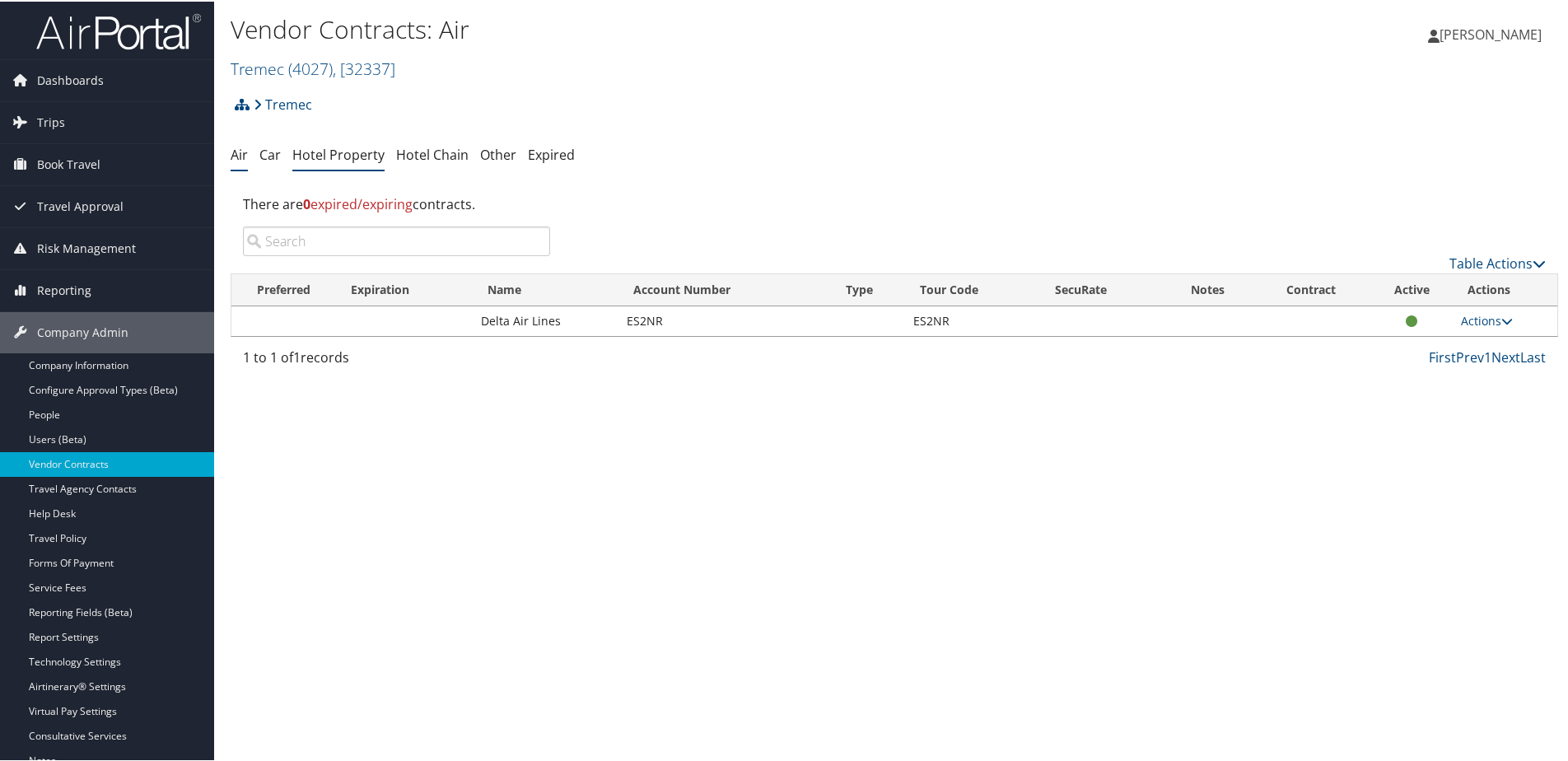
click at [329, 162] on li "Hotel Property" at bounding box center [338, 154] width 92 height 30
click at [338, 153] on link "Hotel Property" at bounding box center [338, 153] width 92 height 18
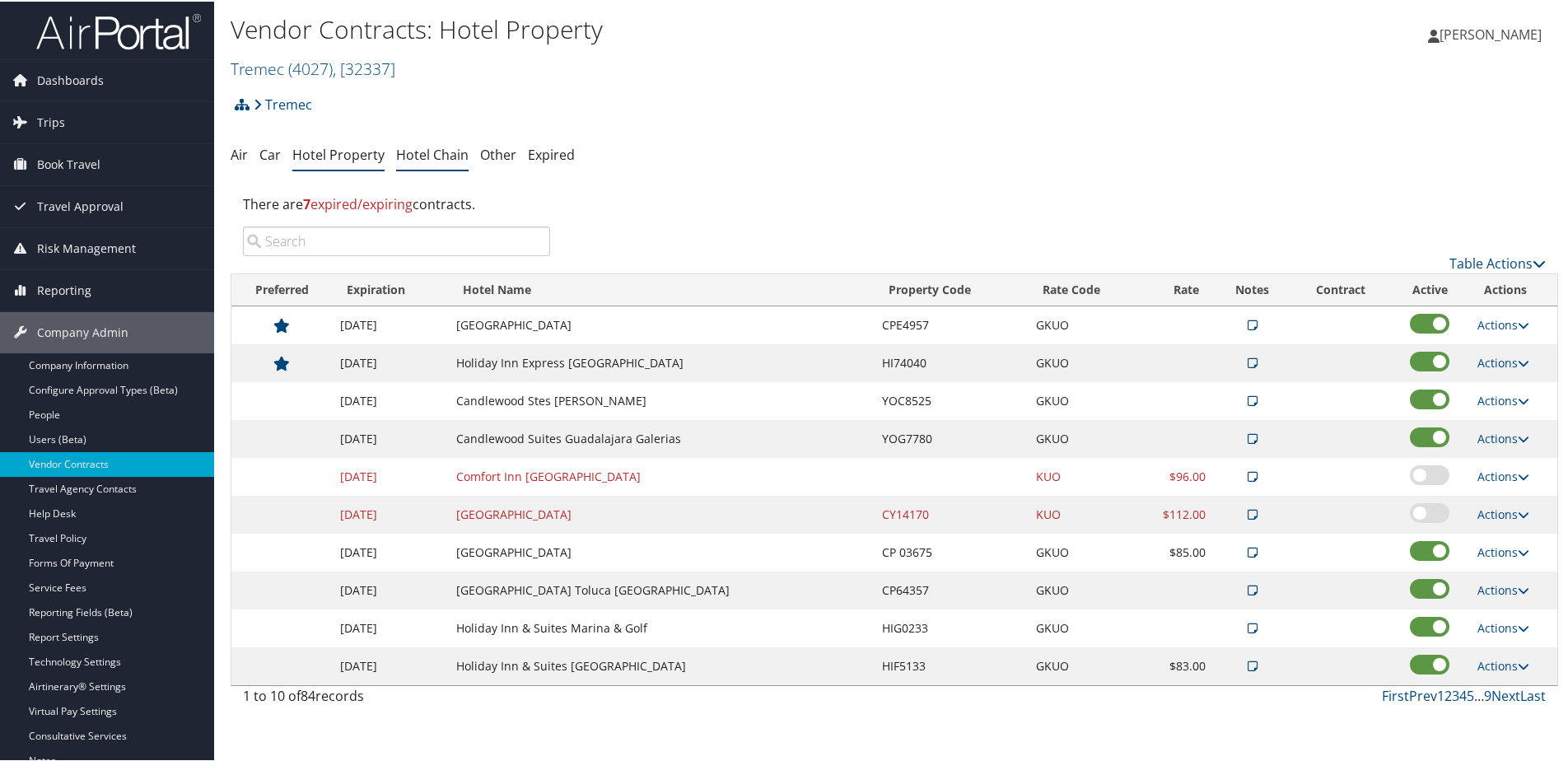
click at [422, 162] on li "Hotel Chain" at bounding box center [432, 154] width 72 height 30
click at [423, 152] on link "Hotel Chain" at bounding box center [432, 153] width 72 height 18
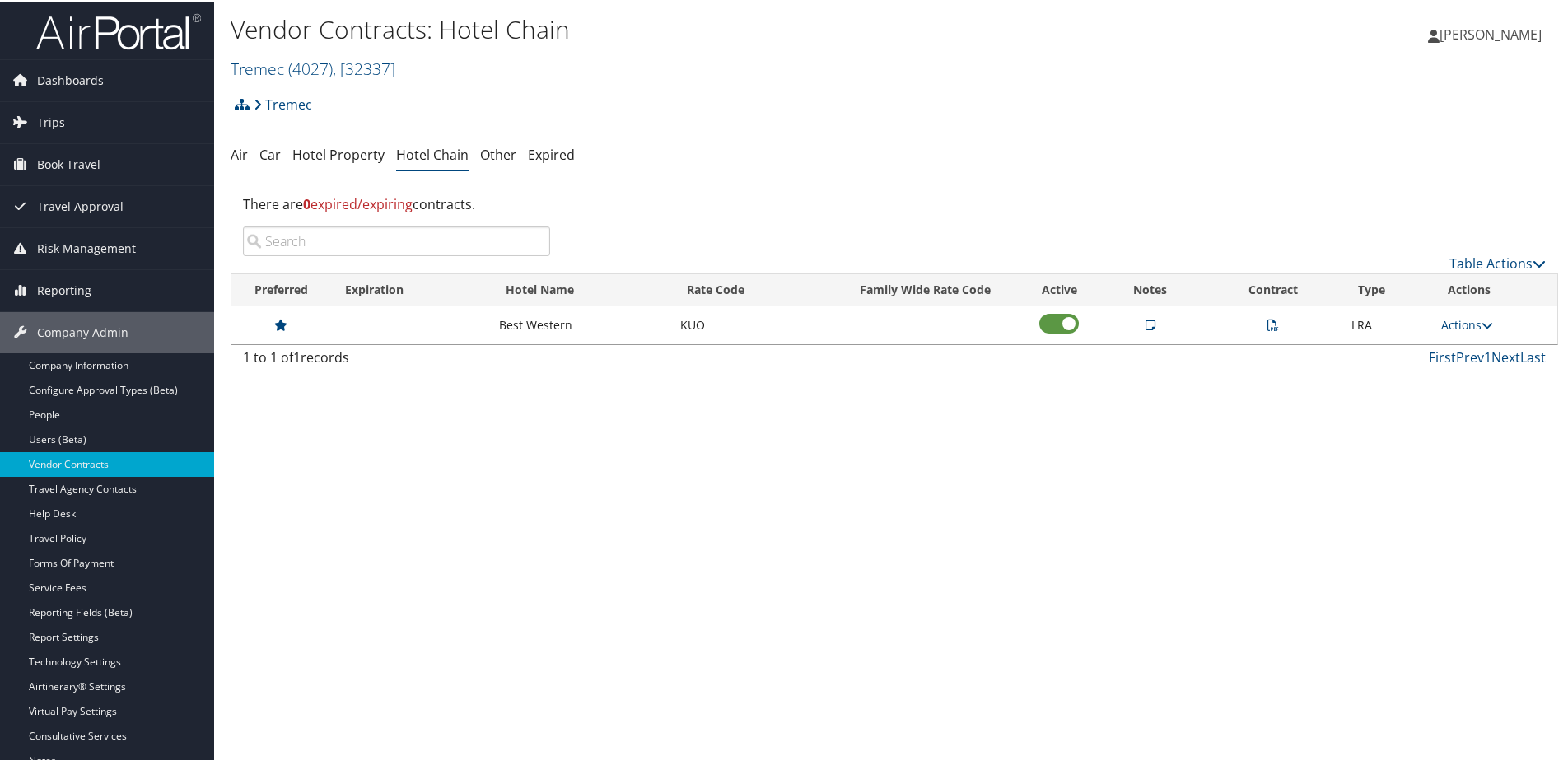
click at [1267, 327] on icon at bounding box center [1273, 324] width 12 height 12
click at [82, 323] on span "Company Admin" at bounding box center [82, 331] width 91 height 41
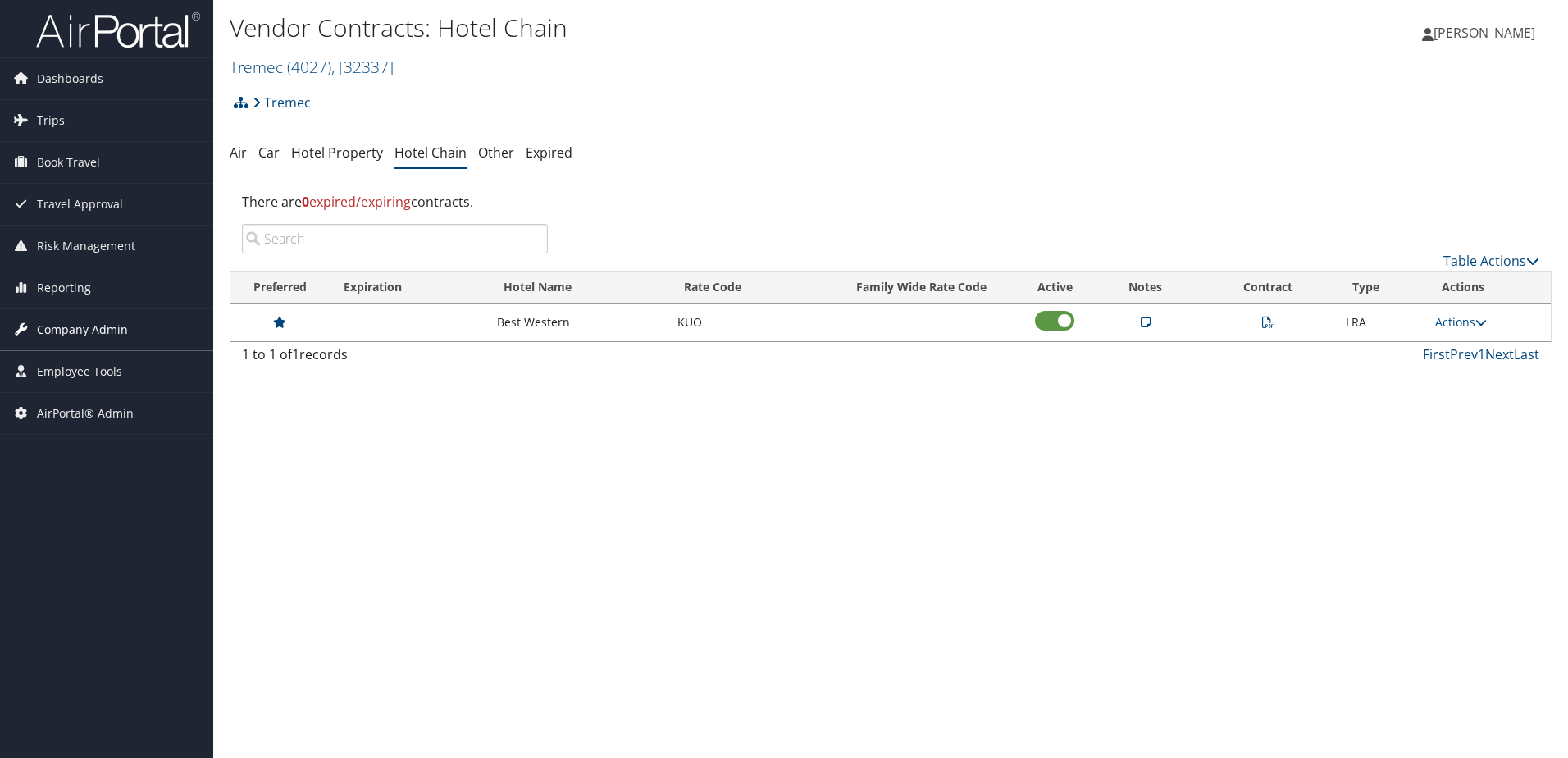
click at [80, 324] on span "Company Admin" at bounding box center [82, 330] width 91 height 41
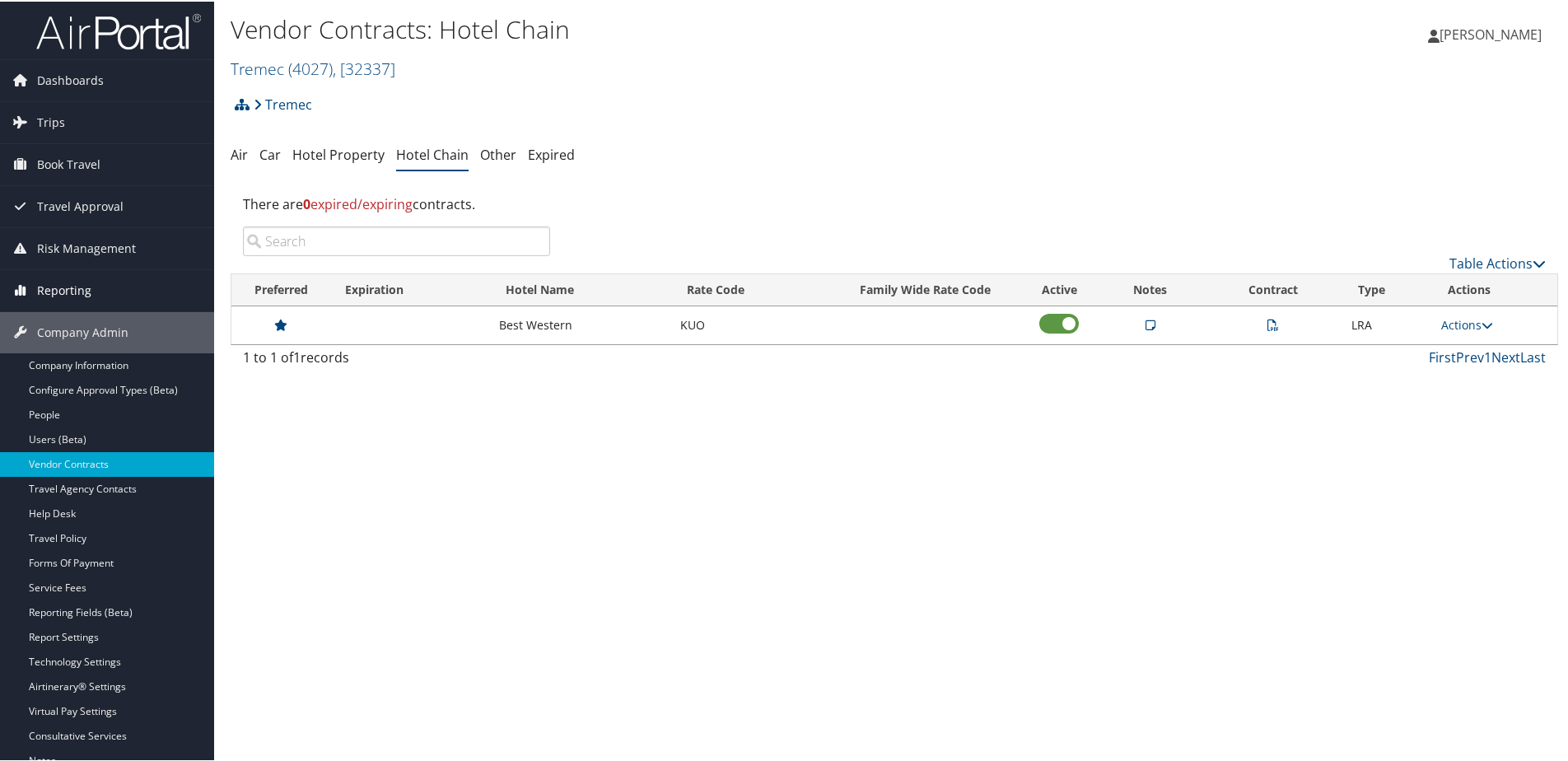
click at [78, 282] on span "Reporting" at bounding box center [64, 289] width 54 height 41
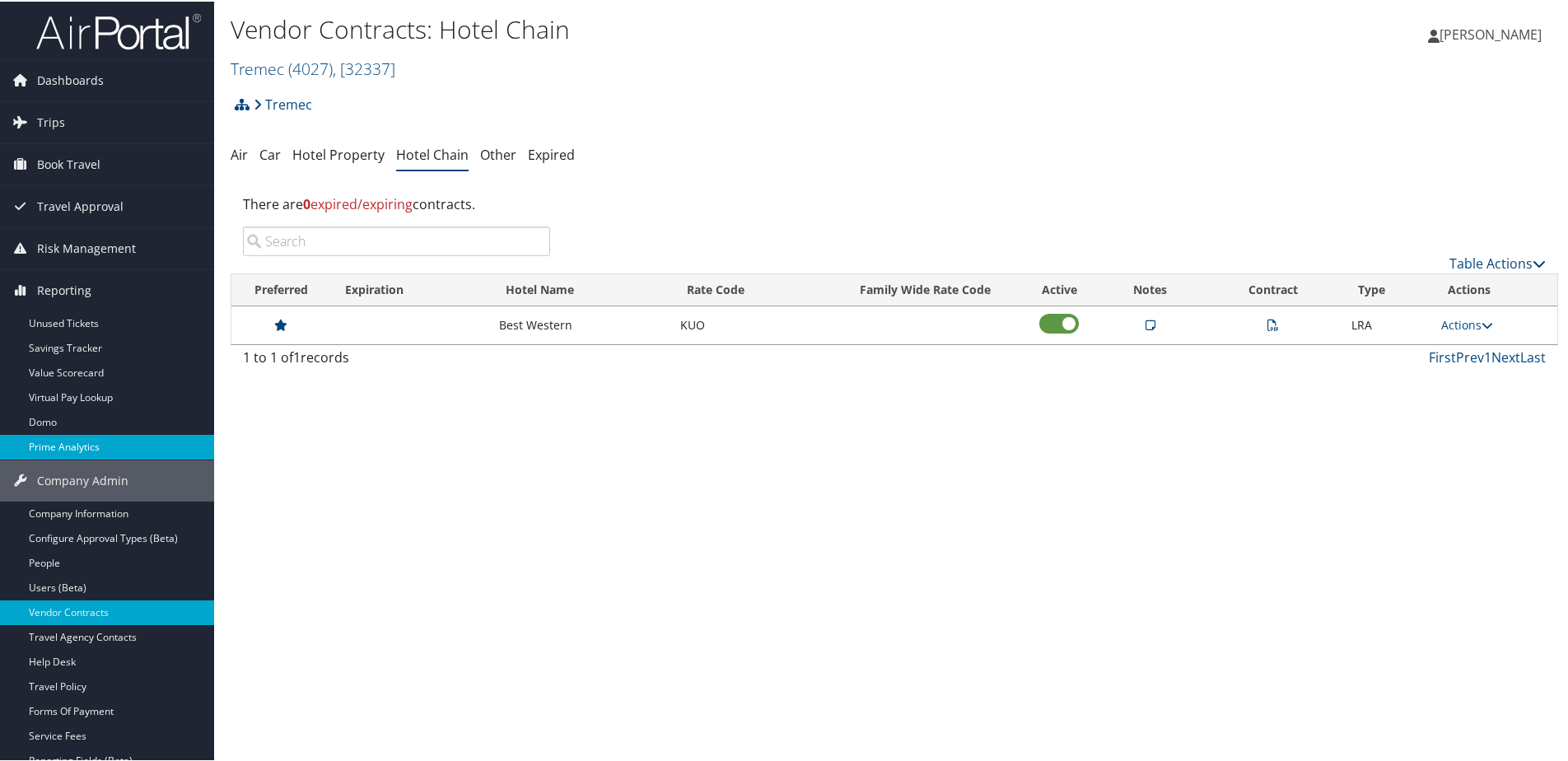
click at [70, 445] on link "Prime Analytics" at bounding box center [107, 446] width 214 height 25
click at [1459, 318] on link "Actions" at bounding box center [1467, 323] width 52 height 16
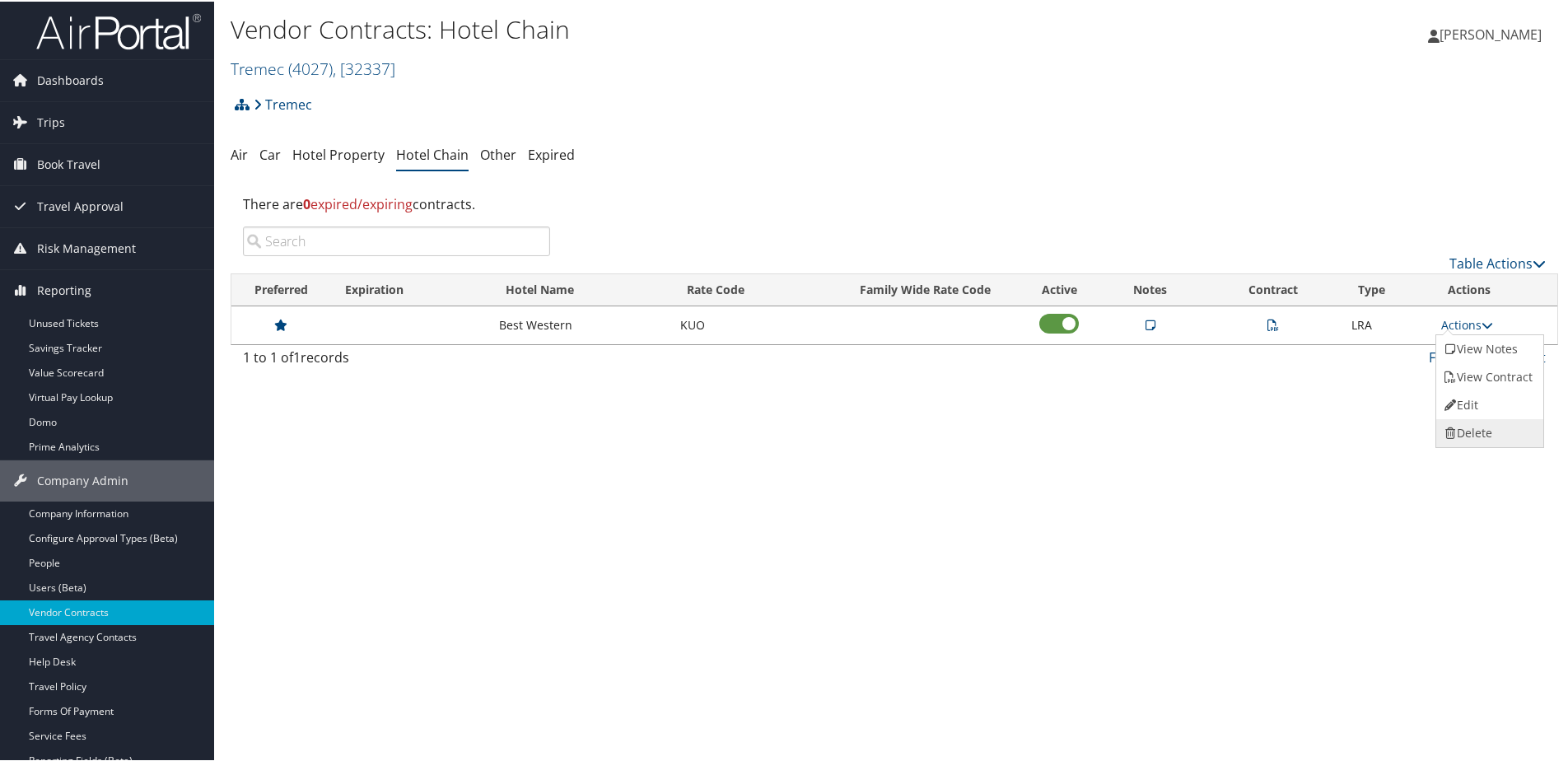
click at [1482, 432] on link "Delete" at bounding box center [1488, 432] width 104 height 28
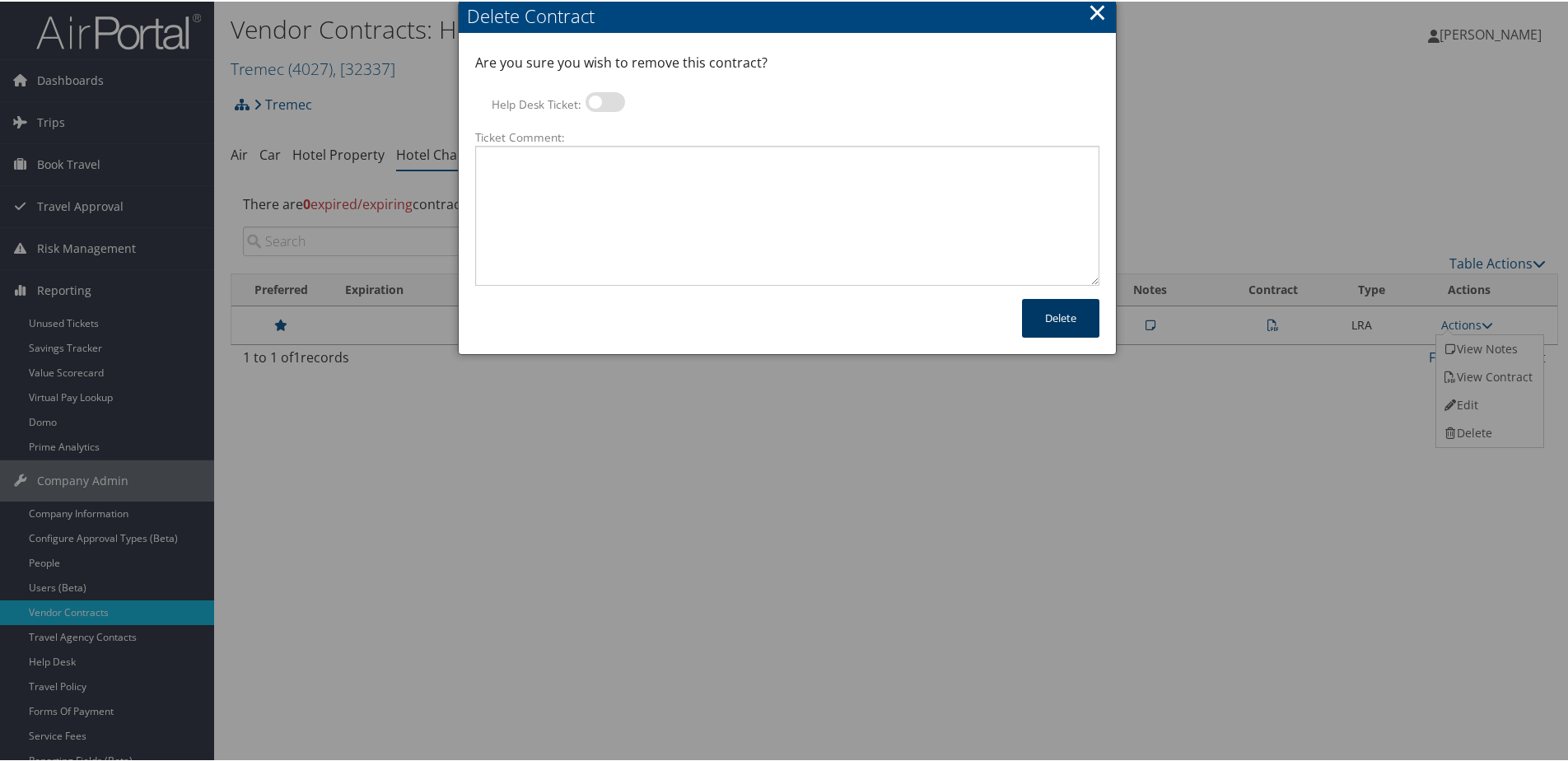
click at [1042, 320] on button "Delete" at bounding box center [1061, 316] width 77 height 39
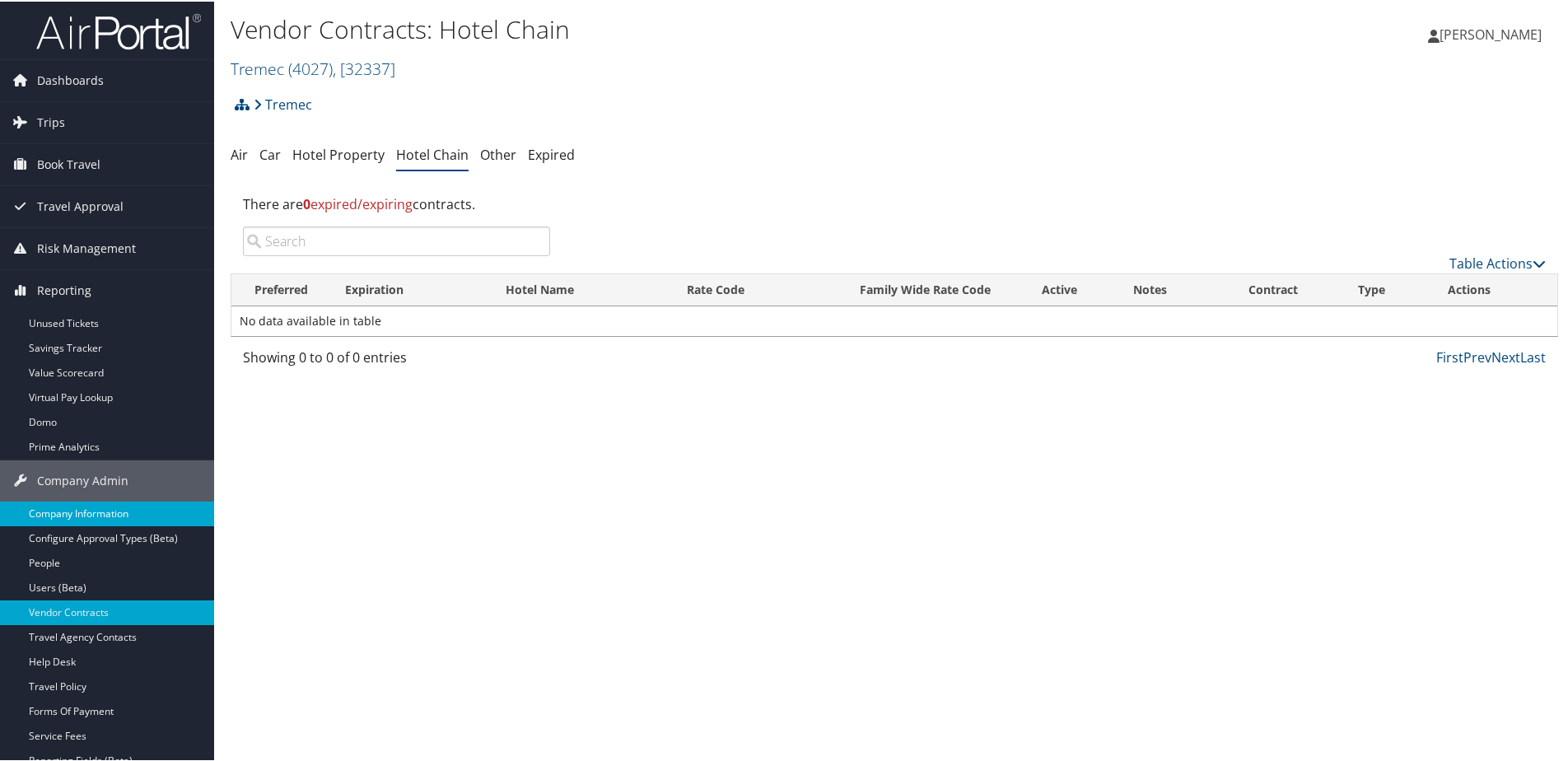
click at [57, 503] on link "Company Information" at bounding box center [107, 512] width 214 height 25
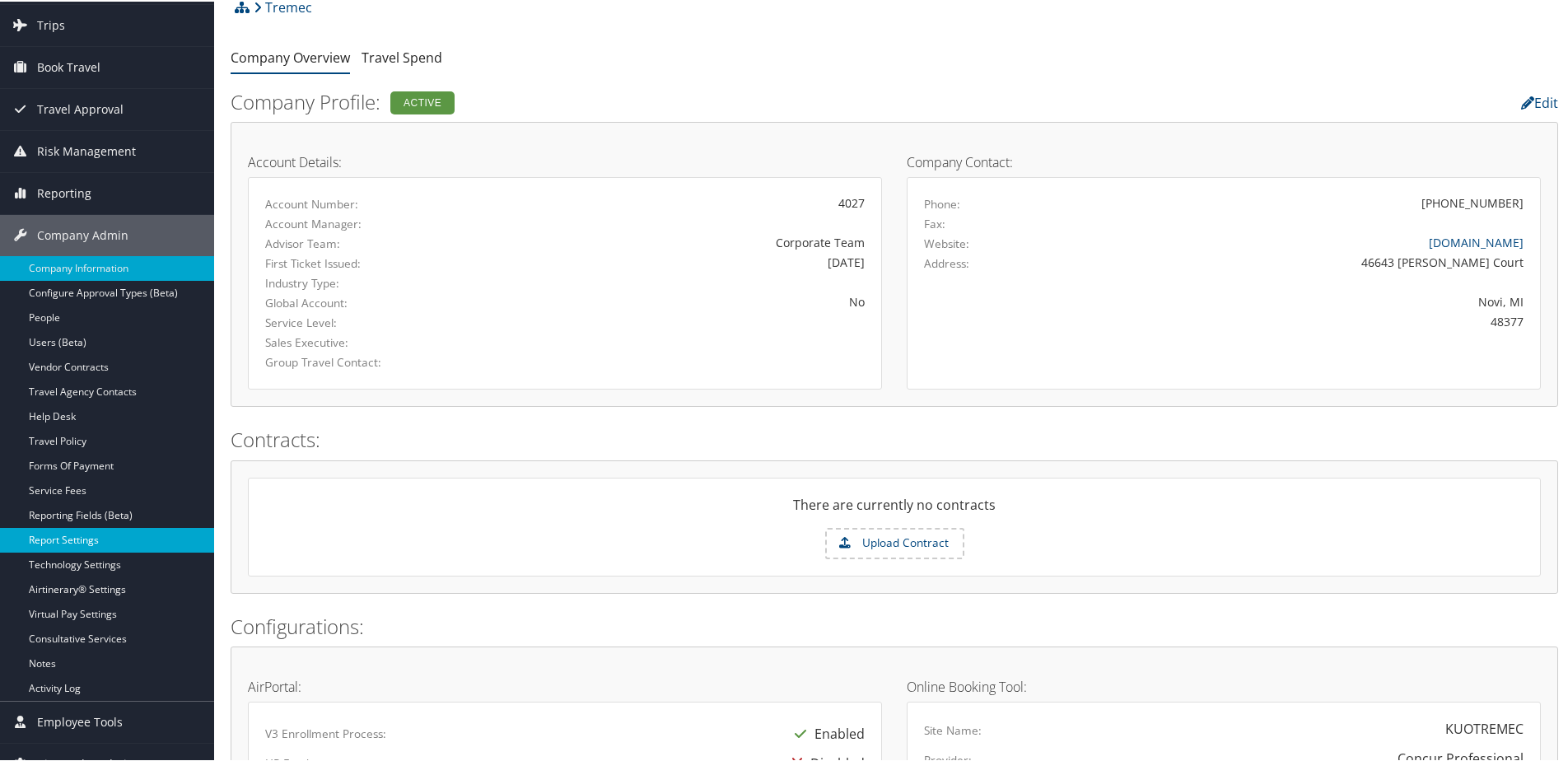
scroll to position [329, 0]
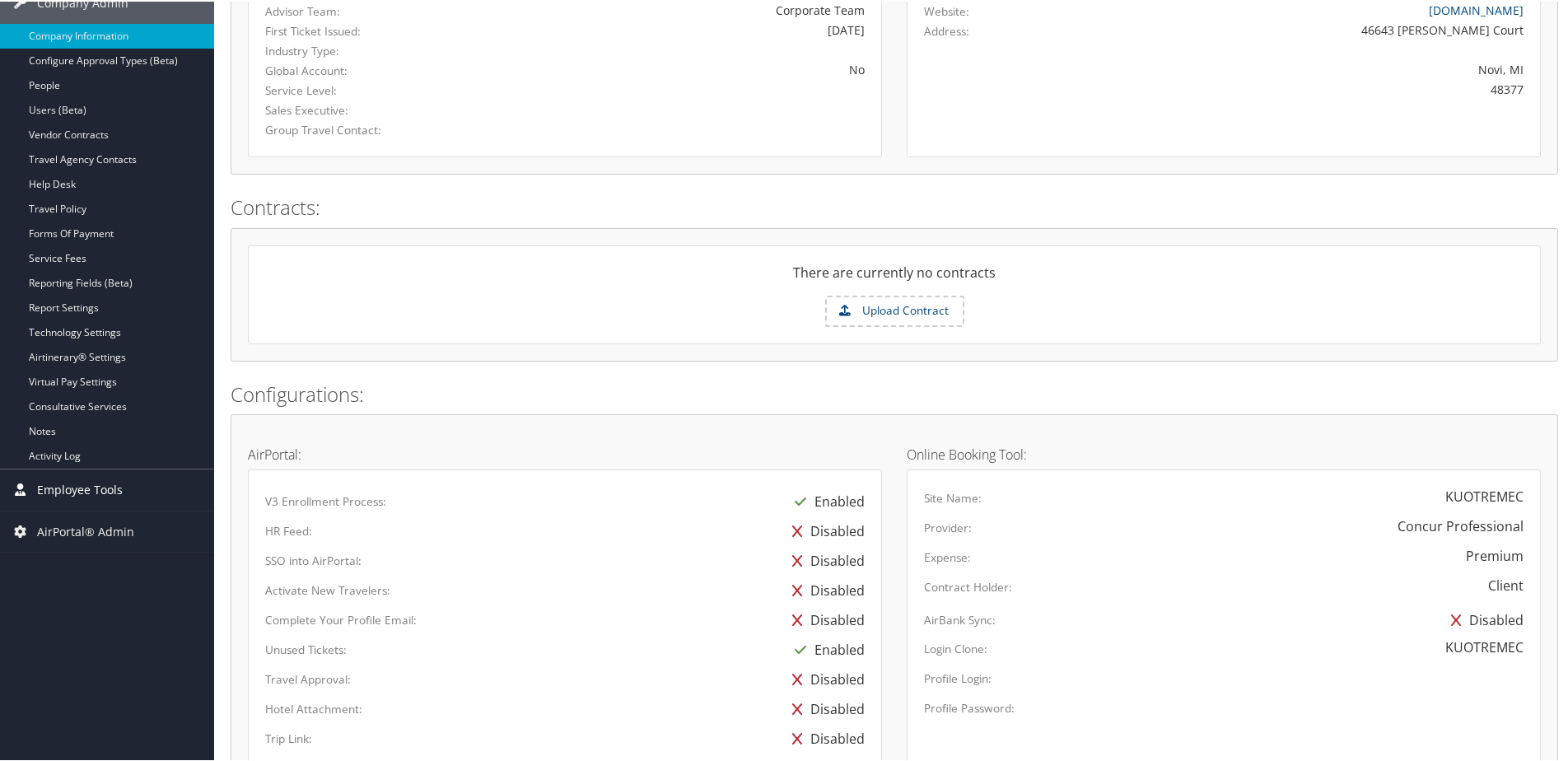
click at [58, 485] on span "Employee Tools" at bounding box center [80, 488] width 86 height 41
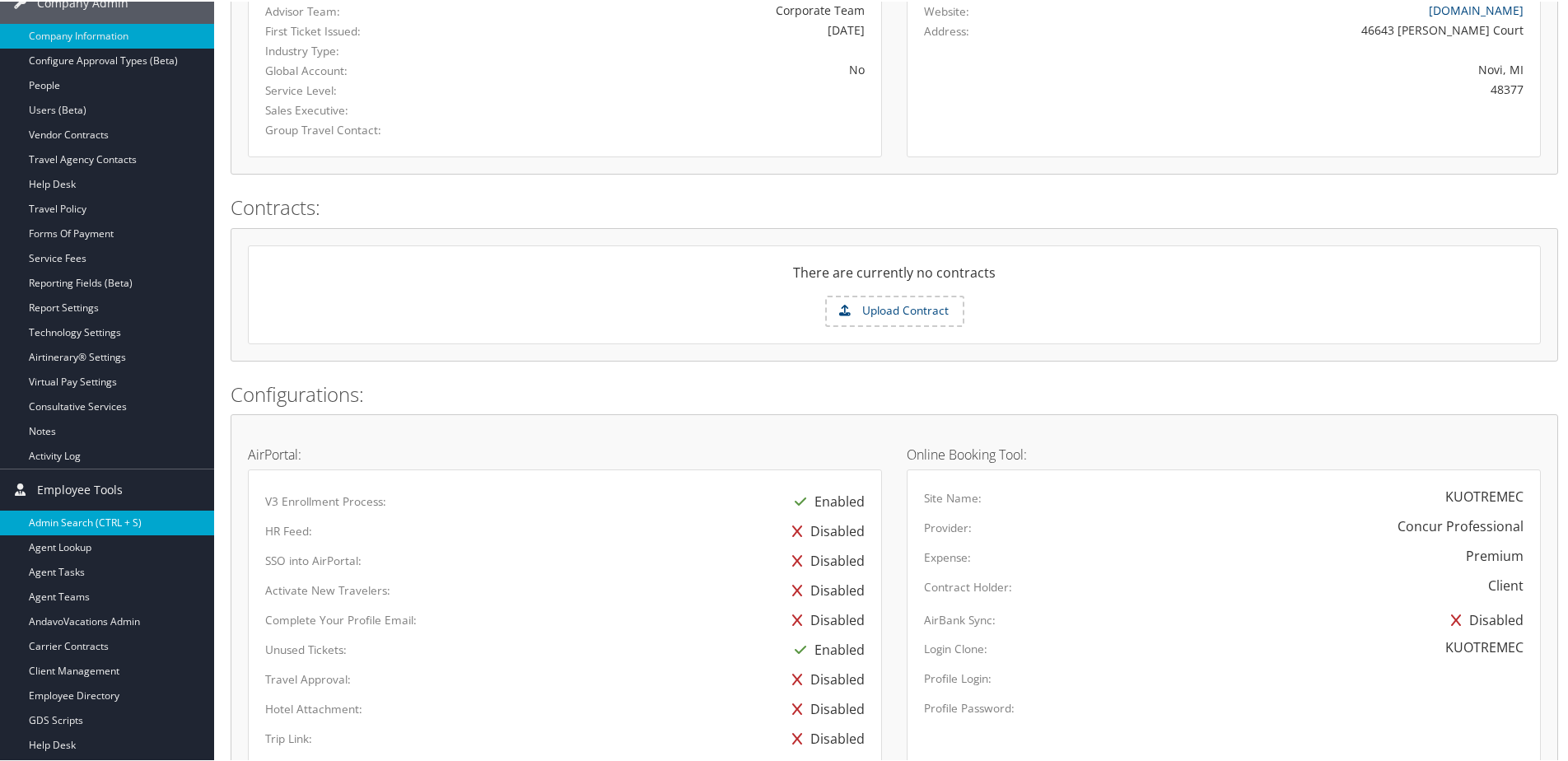
click at [51, 521] on link "Admin Search (CTRL + S)" at bounding box center [107, 521] width 214 height 25
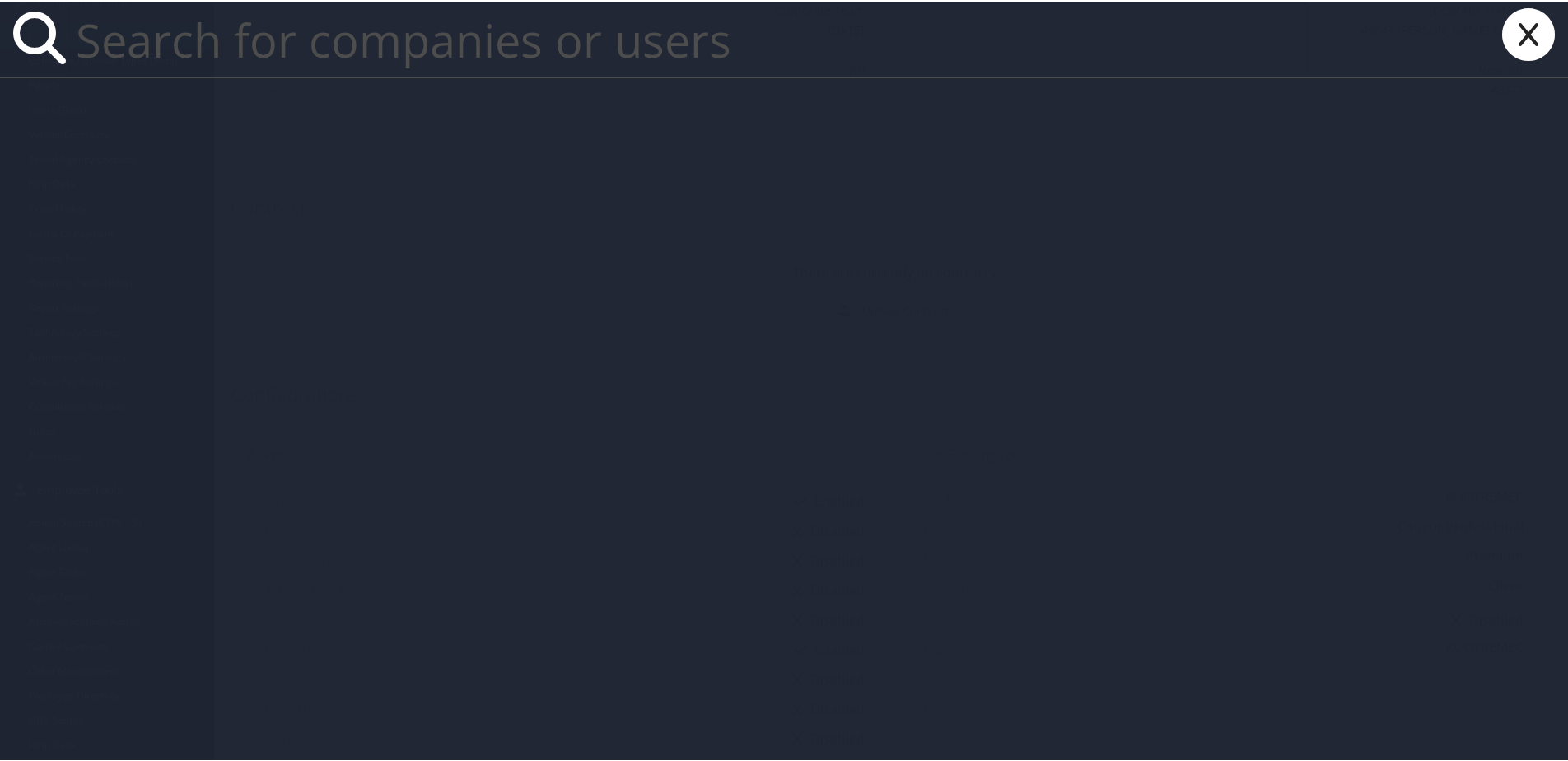
paste input "Cokethia.cofield@gmail.com"
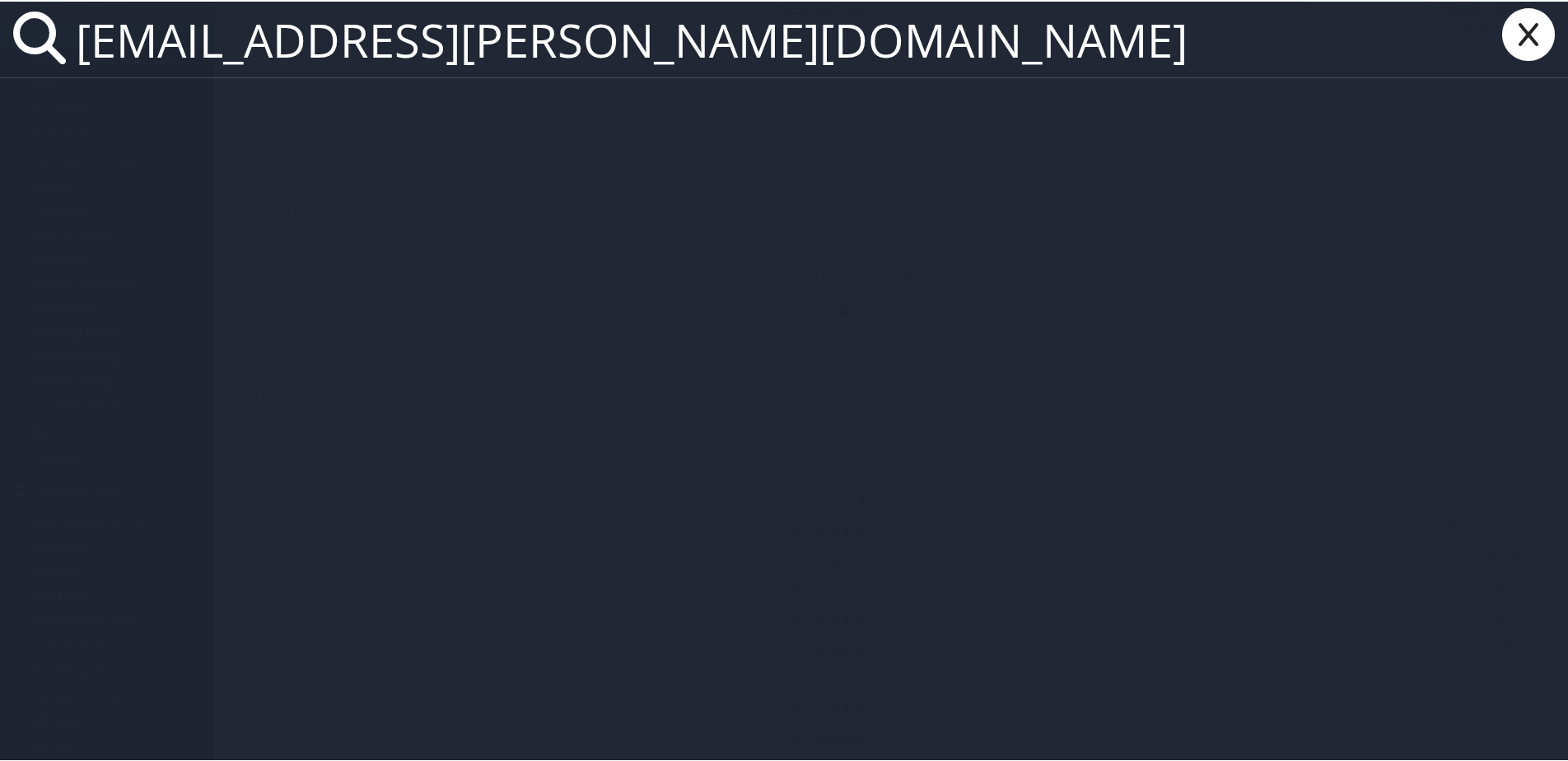
click at [96, 47] on input "Cokethia.cofield@gmail.com" at bounding box center [688, 38] width 1239 height 76
click at [684, 51] on input "Cokethia.cofield@gmail.com" at bounding box center [688, 38] width 1239 height 76
type input "Cokethia.cofield@gmail.com"
drag, startPoint x: 684, startPoint y: 38, endPoint x: 48, endPoint y: 57, distance: 636.3
click at [48, 57] on div "Cokethia.cofield@gmail.com" at bounding box center [787, 38] width 1575 height 77
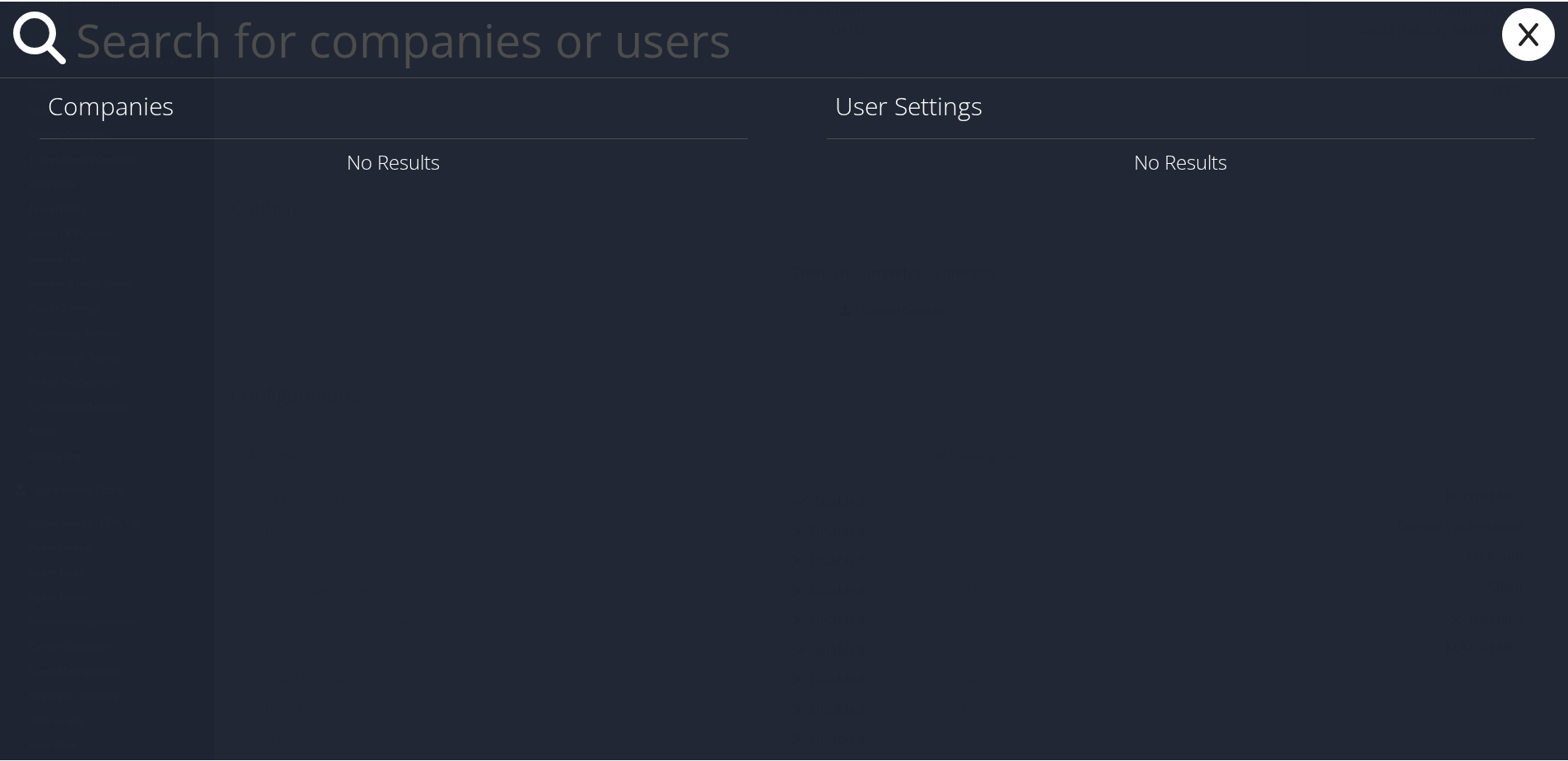
paste input "[PERSON_NAME][EMAIL_ADDRESS][PERSON_NAME][DOMAIN_NAME][US_STATE]"
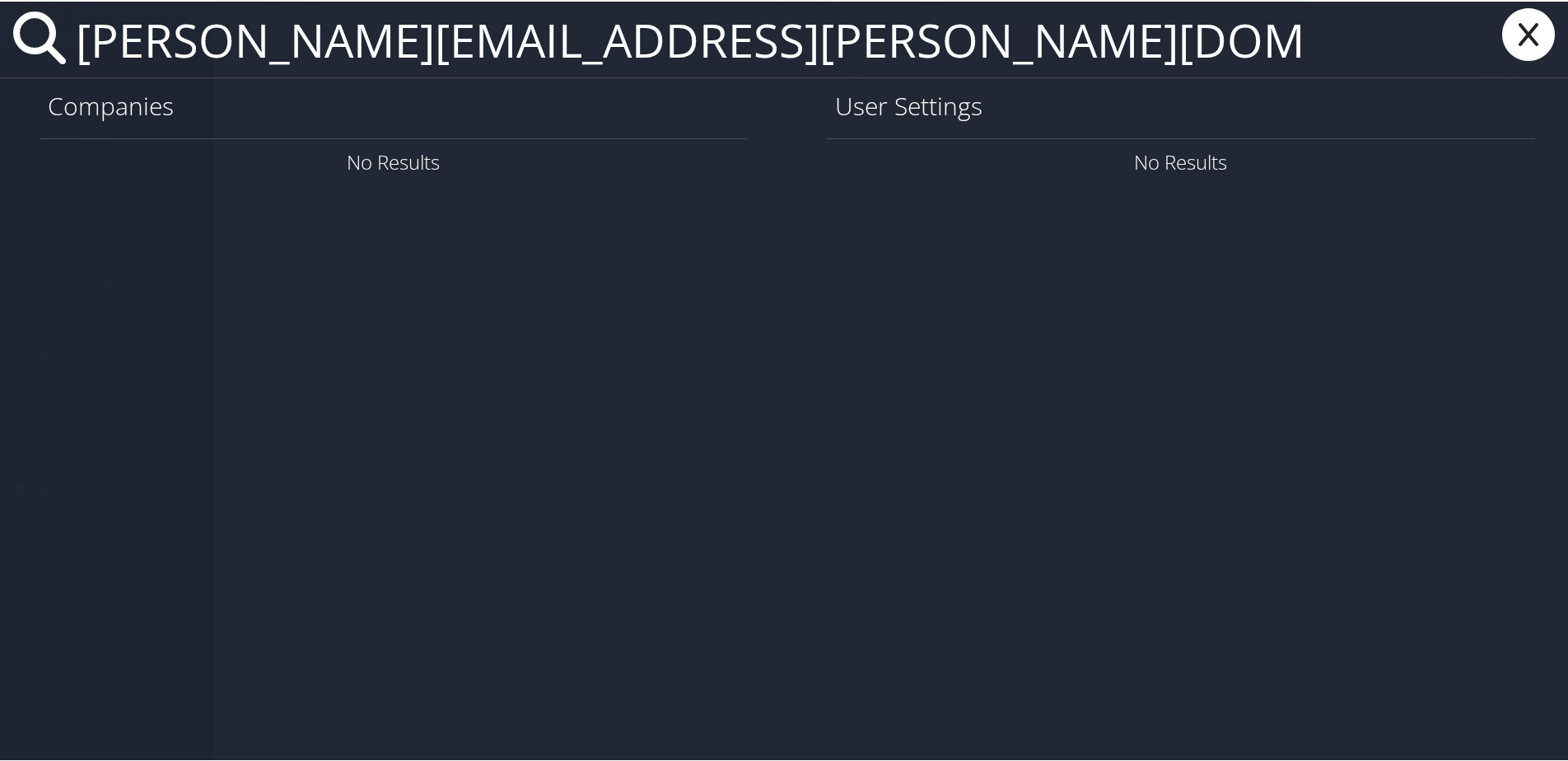
type input "[PERSON_NAME][EMAIL_ADDRESS][PERSON_NAME][DOMAIN_NAME][US_STATE]"
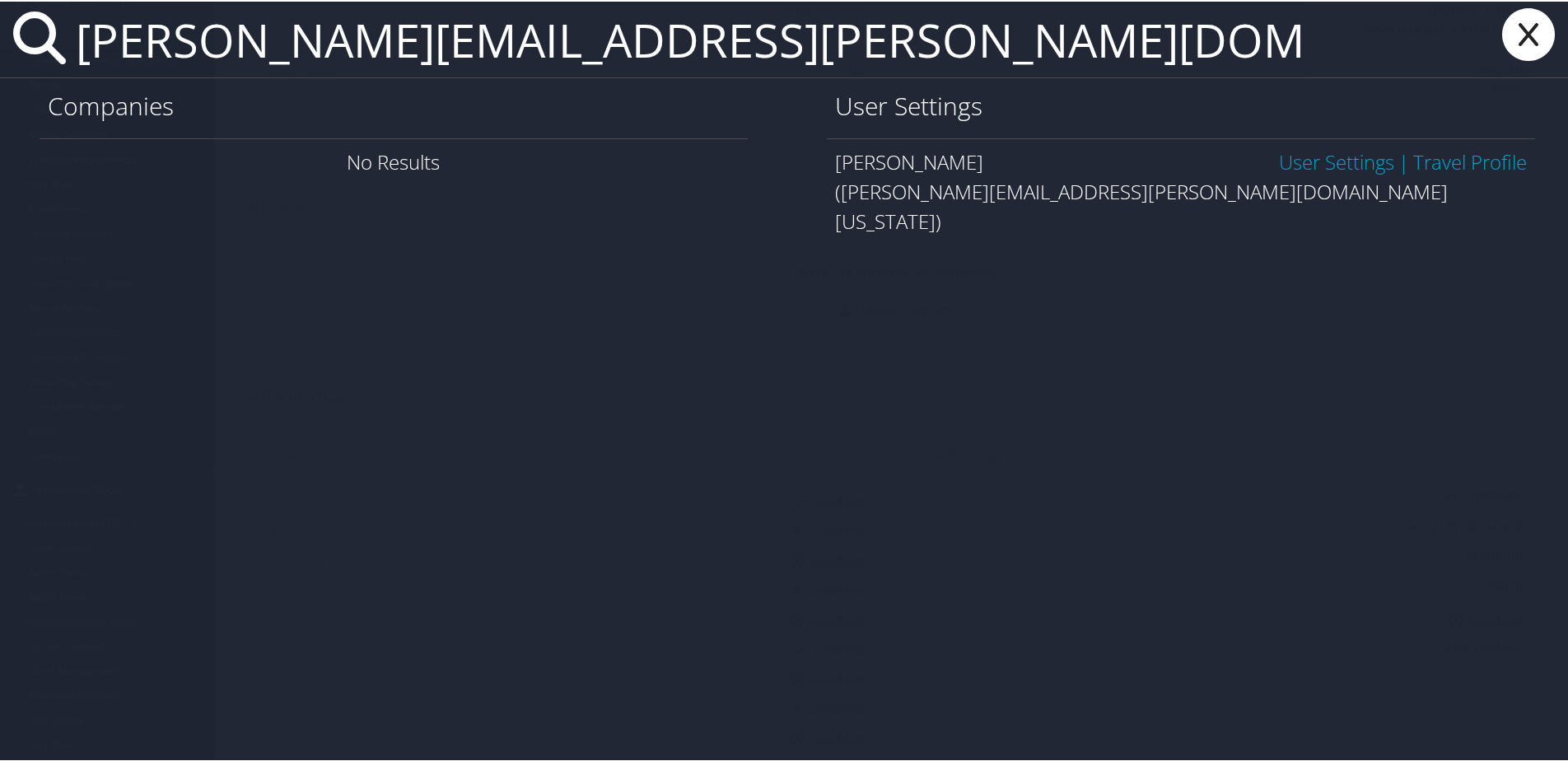
click at [1328, 162] on link "User Settings" at bounding box center [1337, 160] width 115 height 27
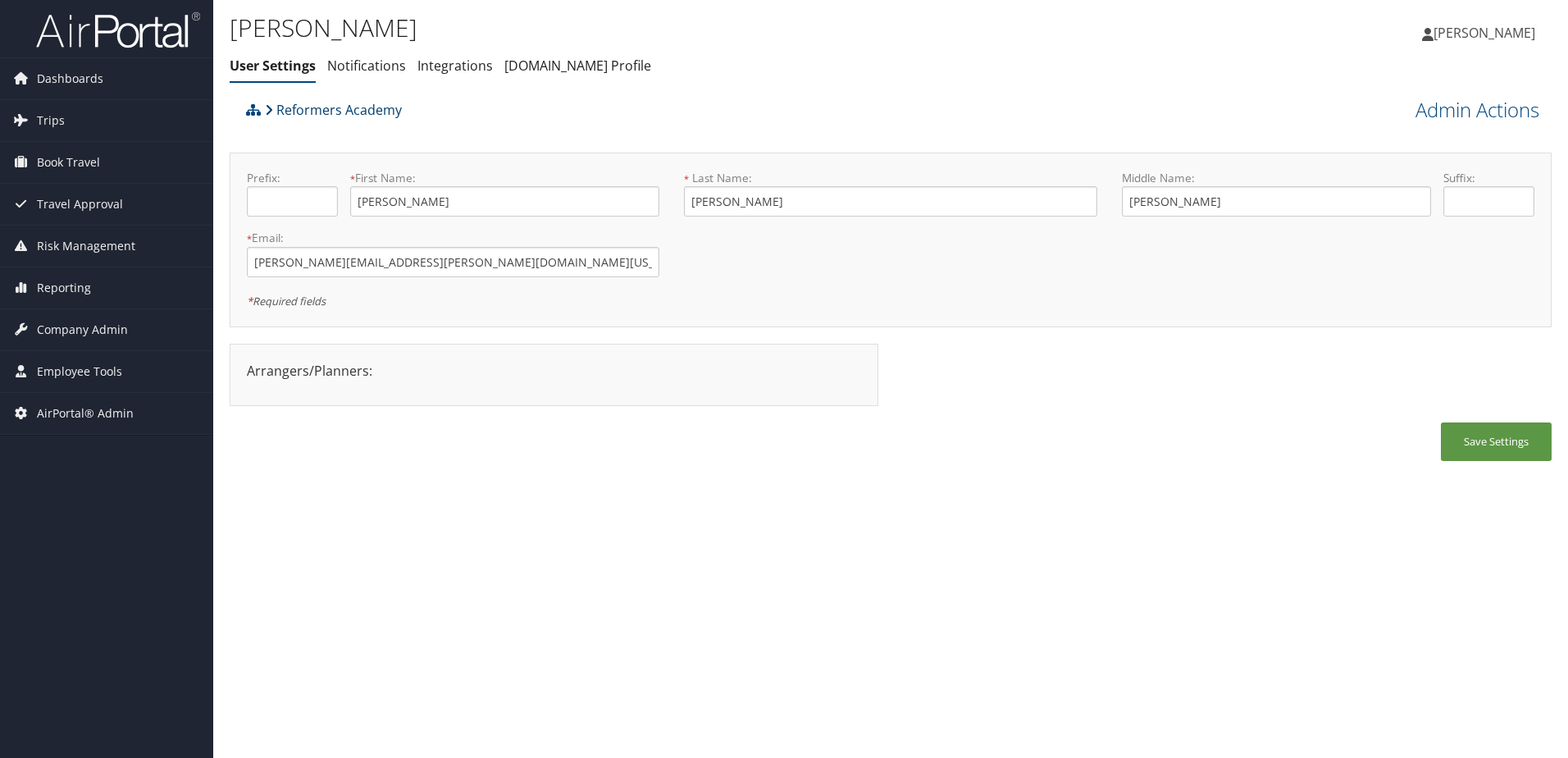
click at [320, 110] on link "Reformers Academy" at bounding box center [333, 110] width 137 height 33
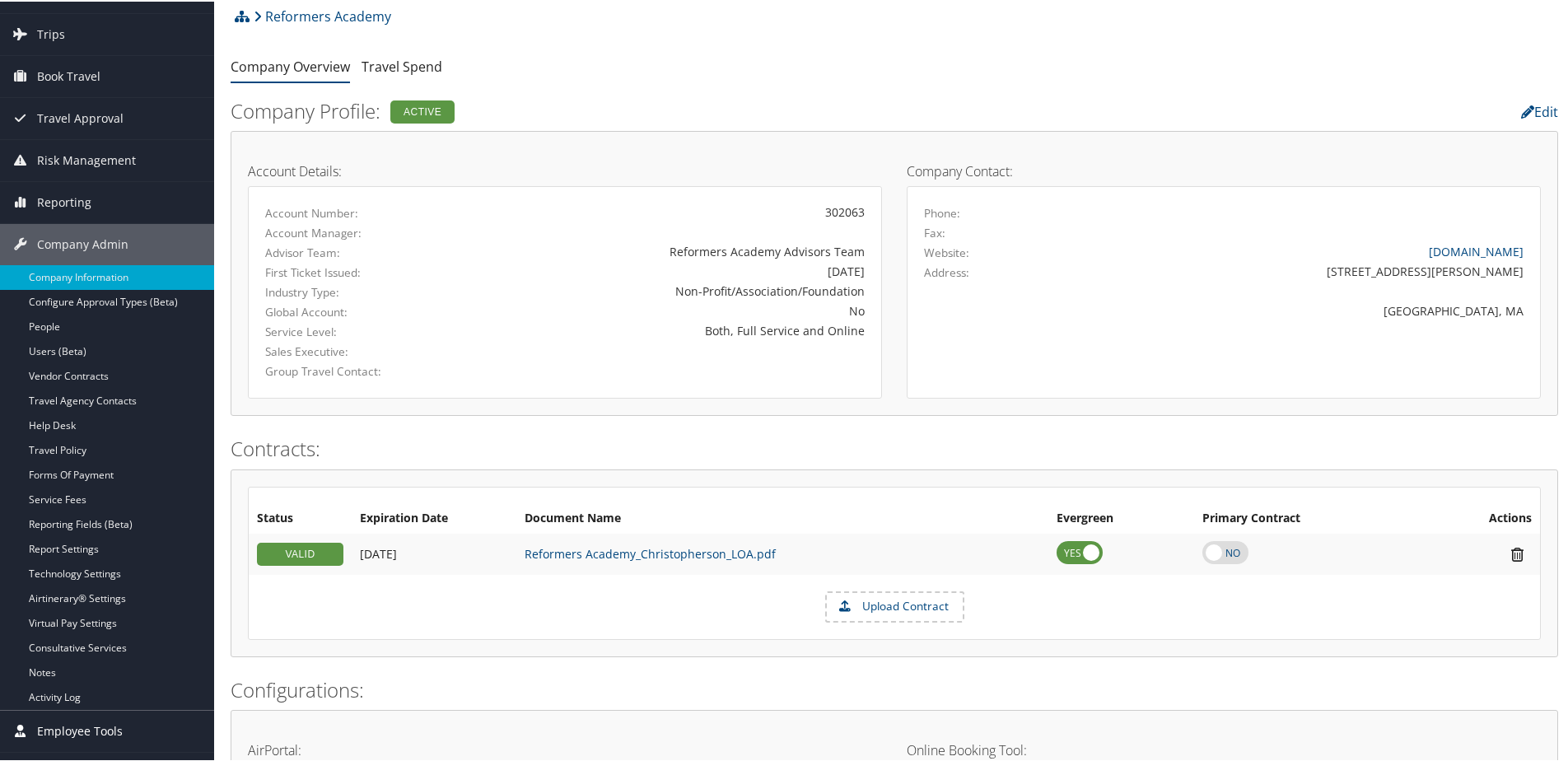
scroll to position [82, 0]
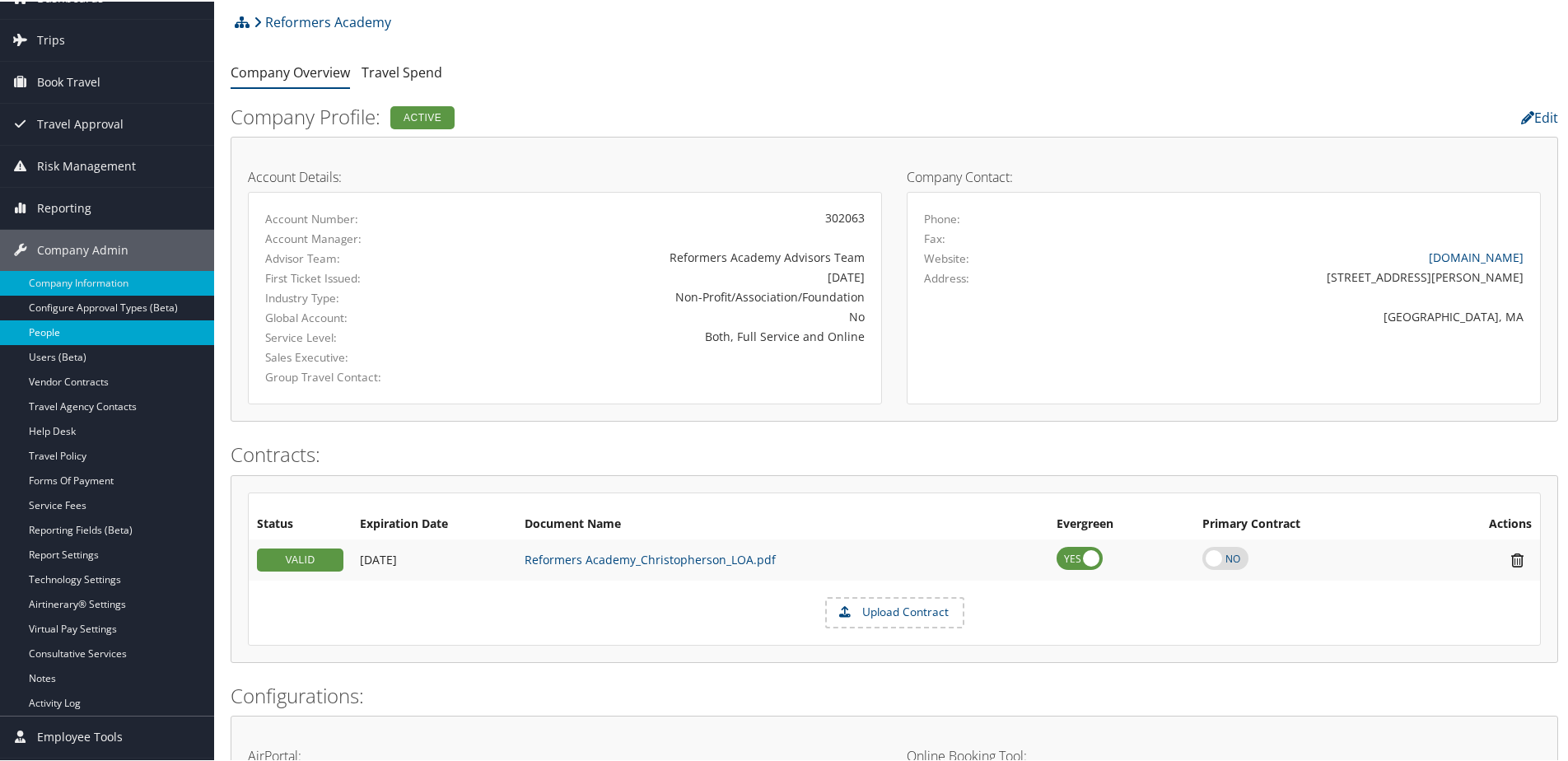
click at [45, 334] on link "People" at bounding box center [107, 331] width 214 height 25
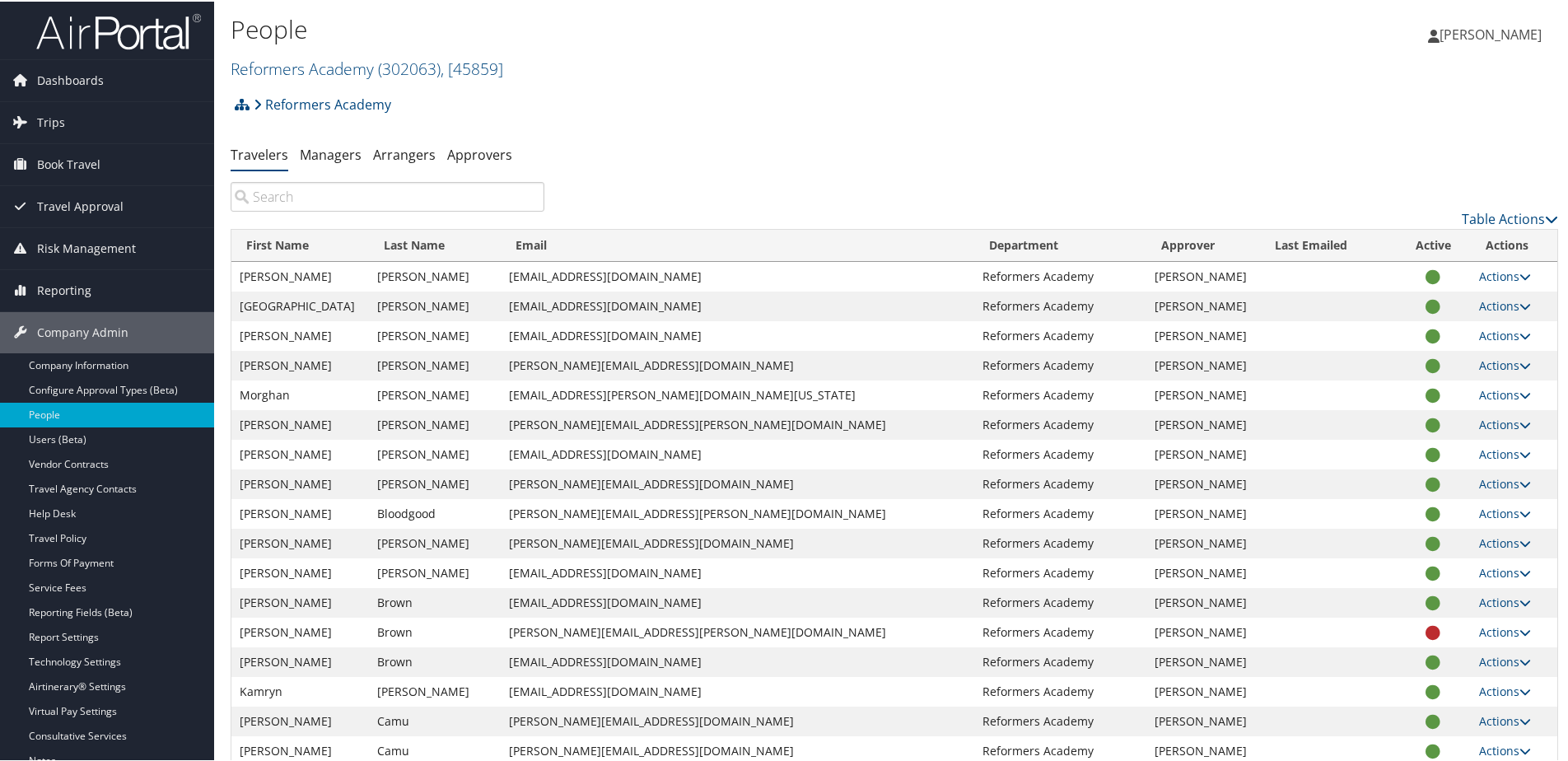
click at [372, 191] on input "search" at bounding box center [387, 195] width 314 height 30
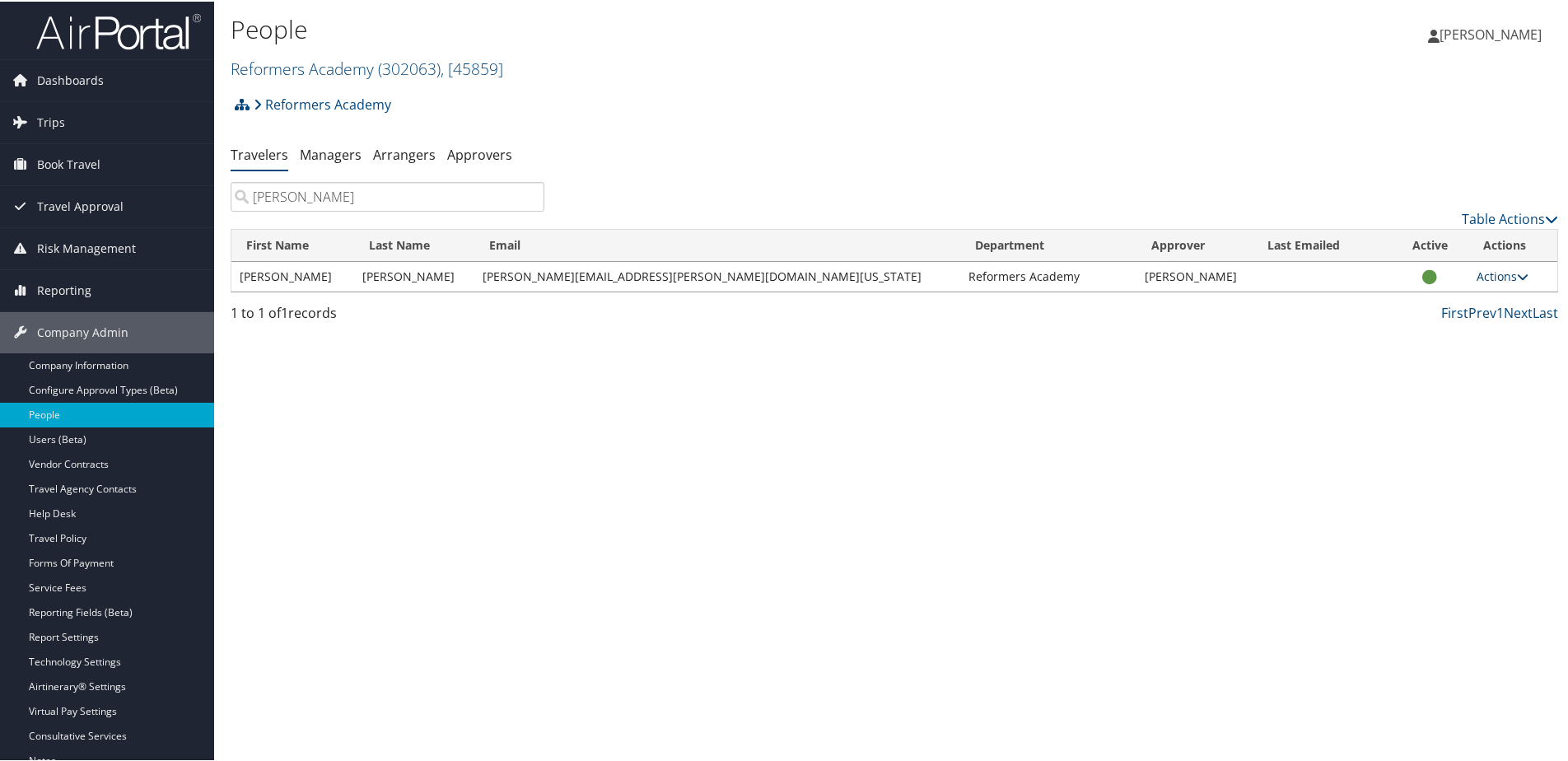
type input "[PERSON_NAME]"
click at [1483, 271] on link "Actions" at bounding box center [1502, 274] width 52 height 16
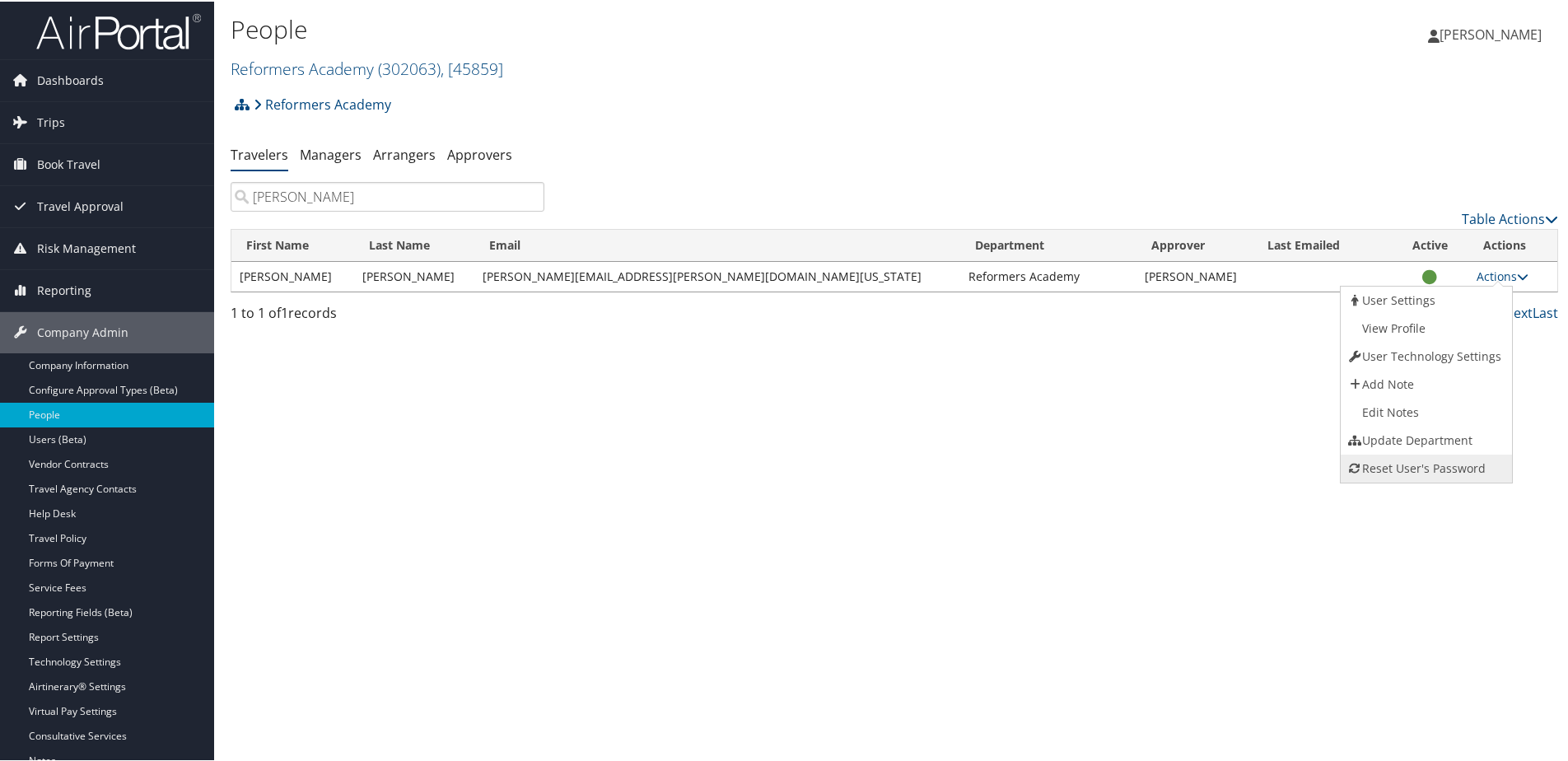
click at [1402, 462] on link "Reset User's Password" at bounding box center [1424, 467] width 167 height 28
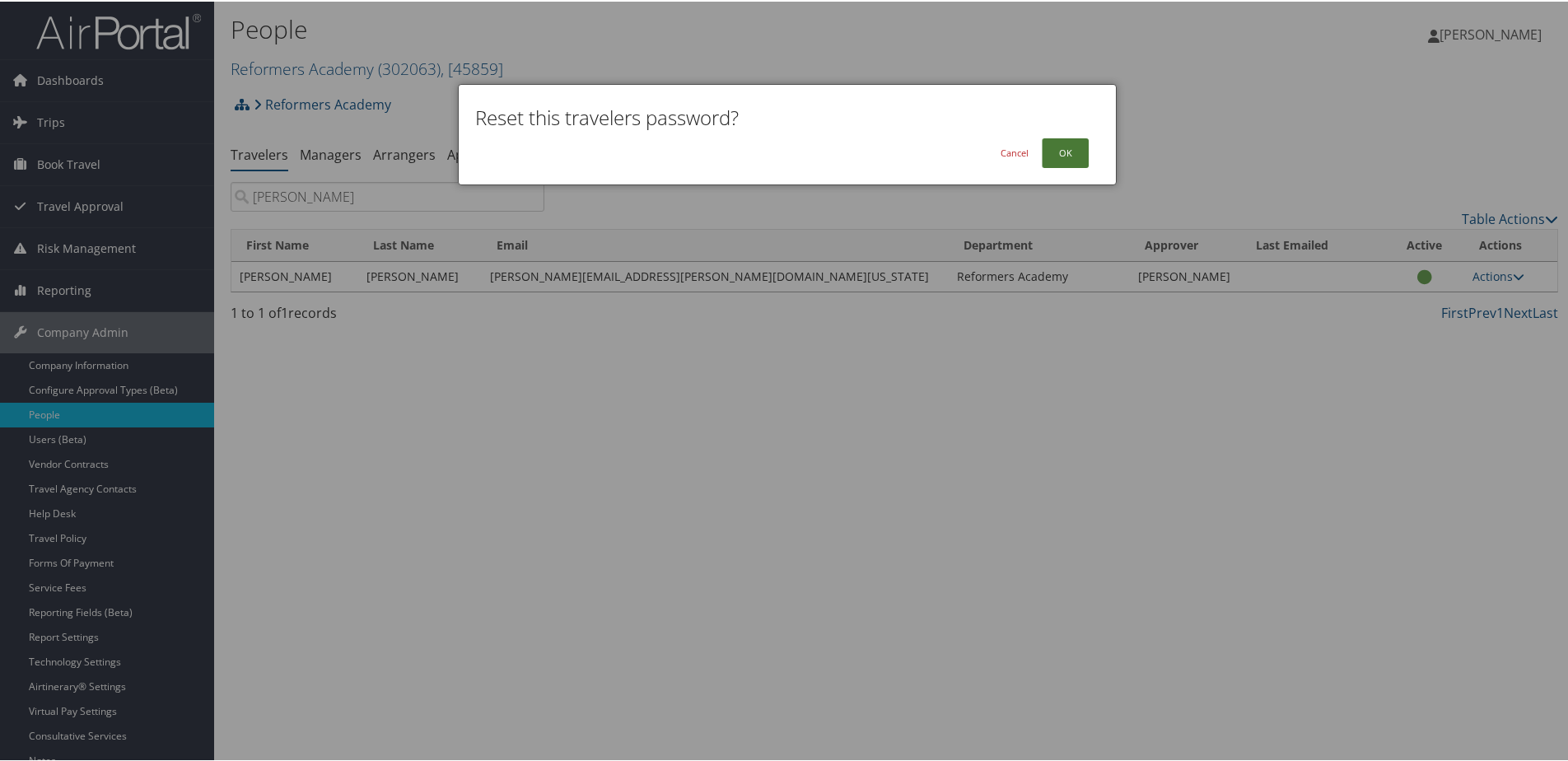
click at [1062, 148] on button "OK" at bounding box center [1065, 152] width 47 height 30
